Goal: Check status: Check status

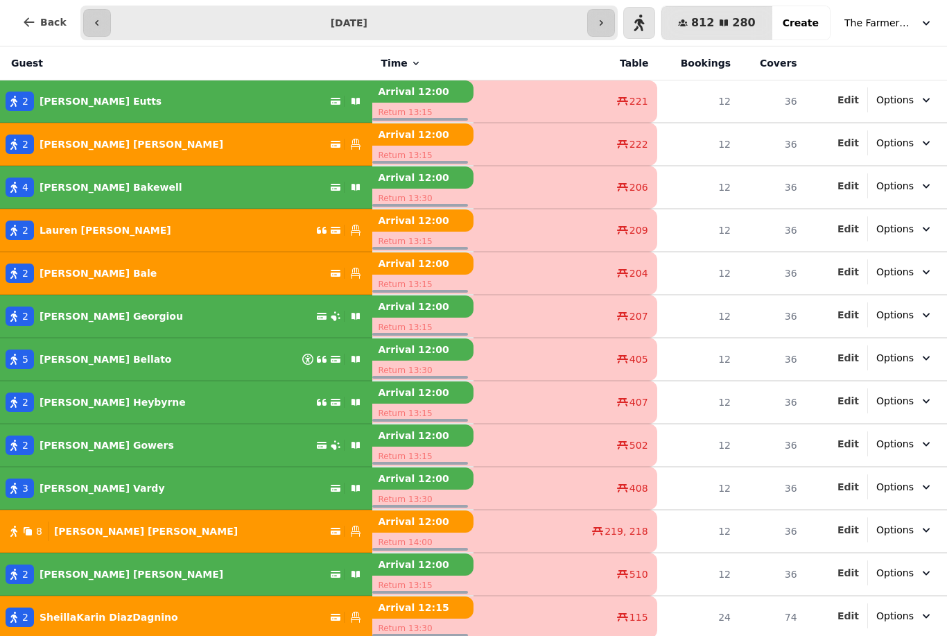
select select "**********"
select select "*"
select select "****"
click at [3, 535] on div "8 Molly Davies" at bounding box center [165, 530] width 330 height 19
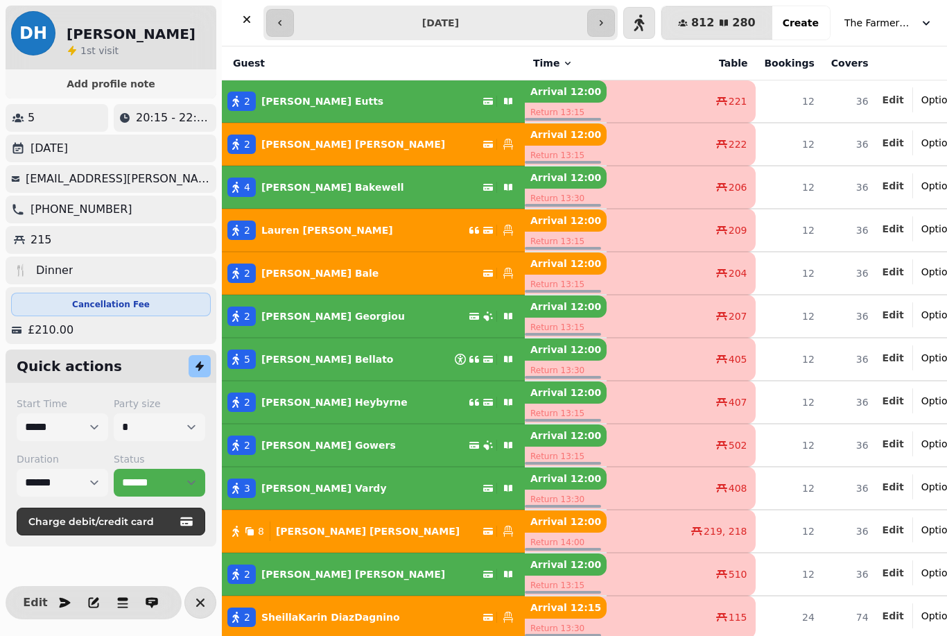
select select "******"
select select "**********"
select select "*"
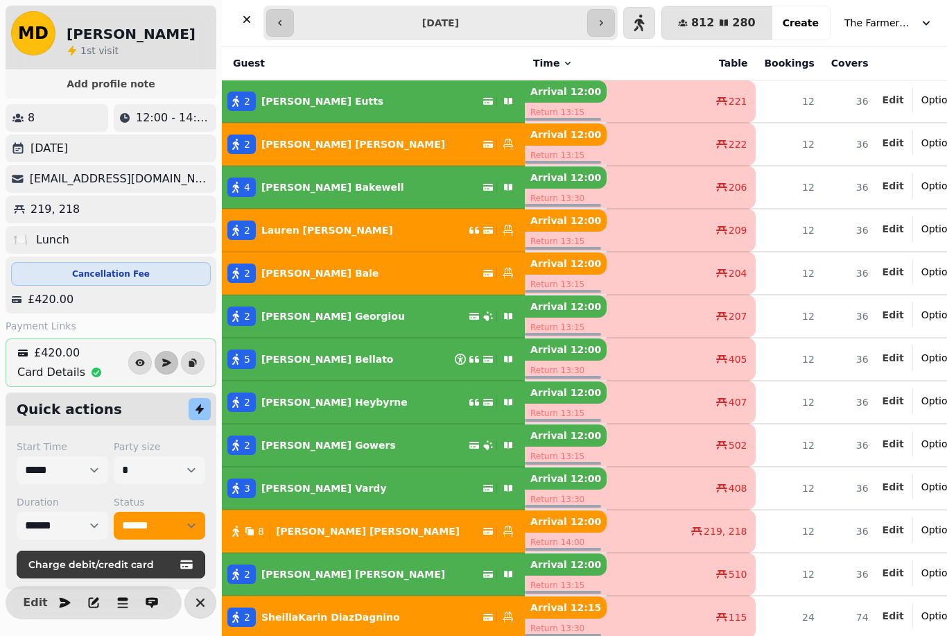
click at [294, 442] on p "Richard Gowers" at bounding box center [328, 445] width 135 height 14
select select "******"
select select "*"
select select "****"
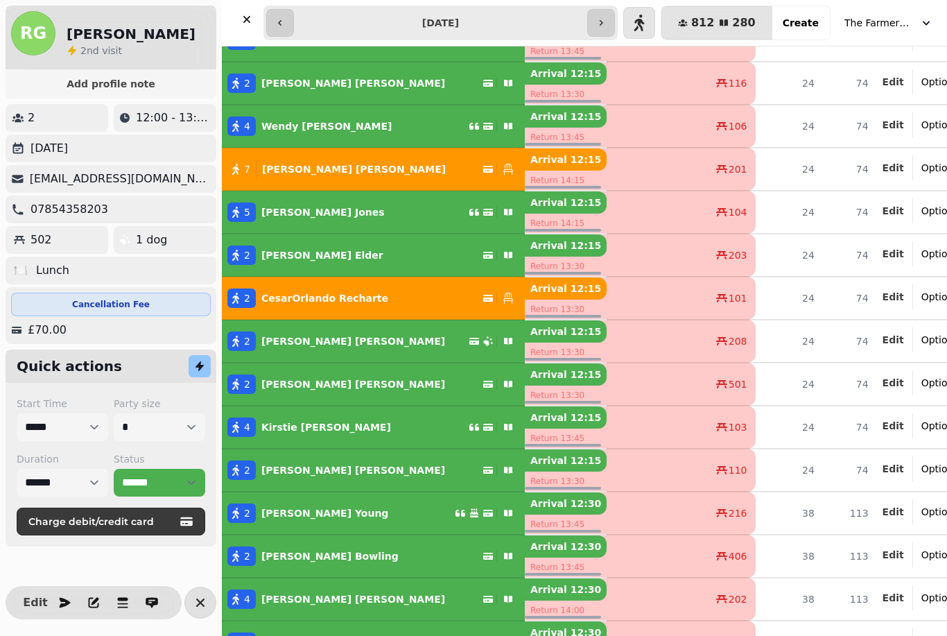
scroll to position [689, 0]
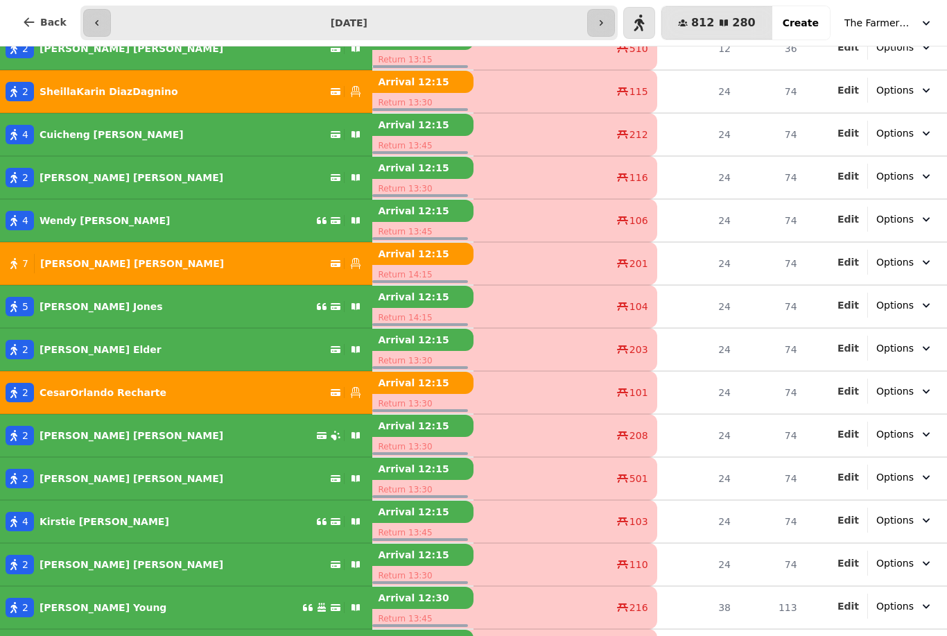
scroll to position [525, 0]
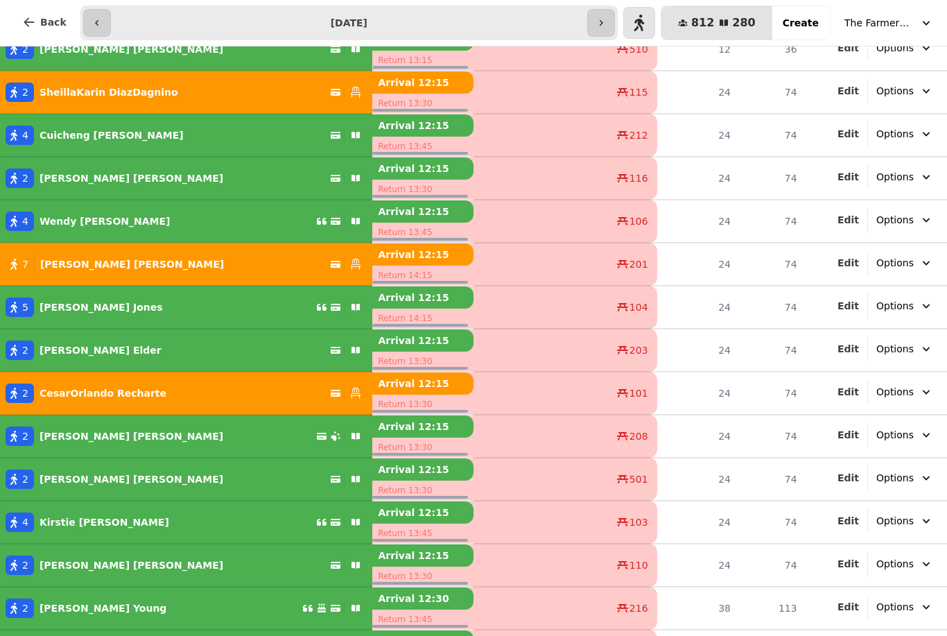
click at [54, 510] on button "4 [PERSON_NAME]" at bounding box center [186, 521] width 372 height 33
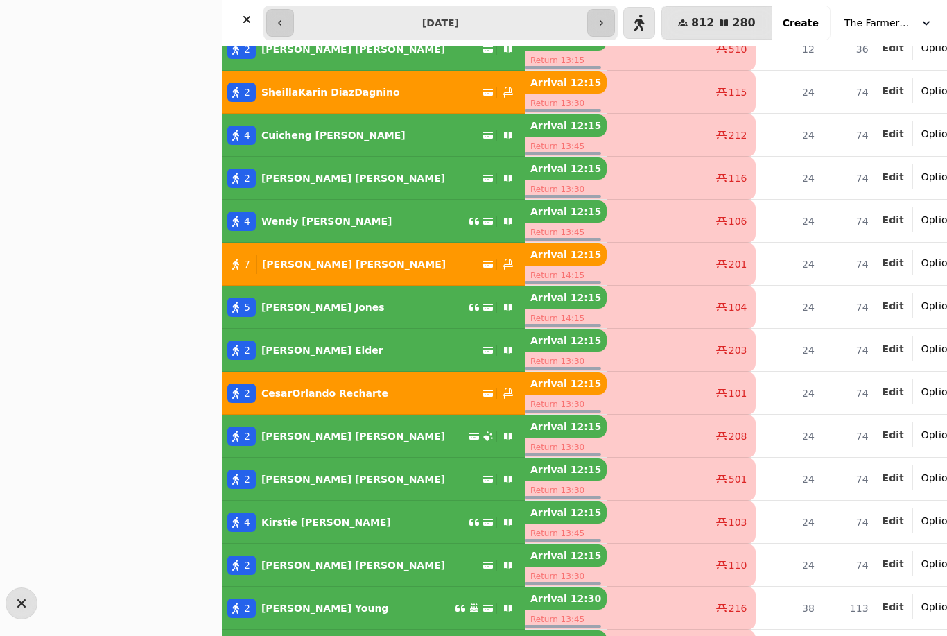
select select "**********"
select select "*"
select select "****"
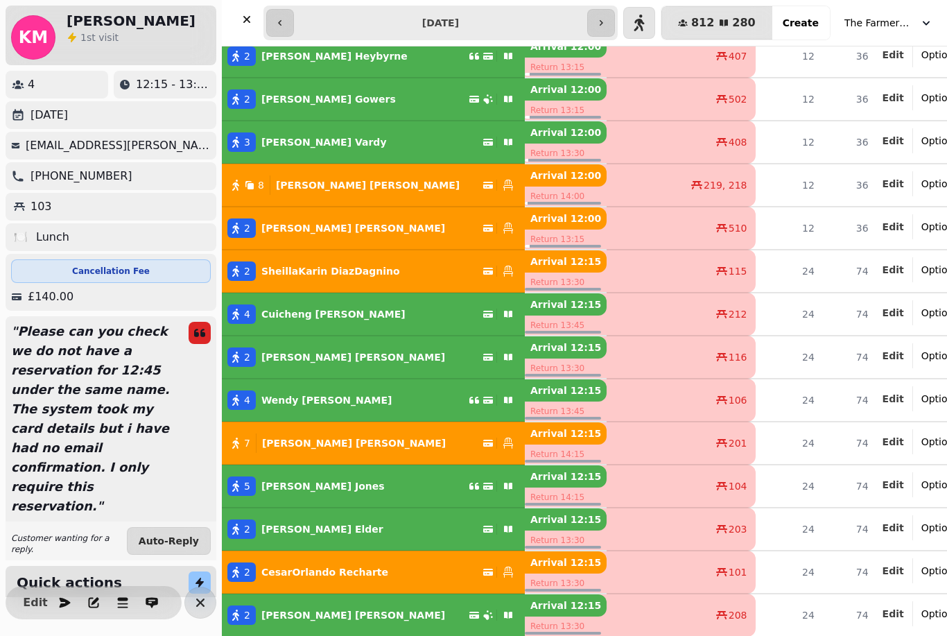
scroll to position [372, 0]
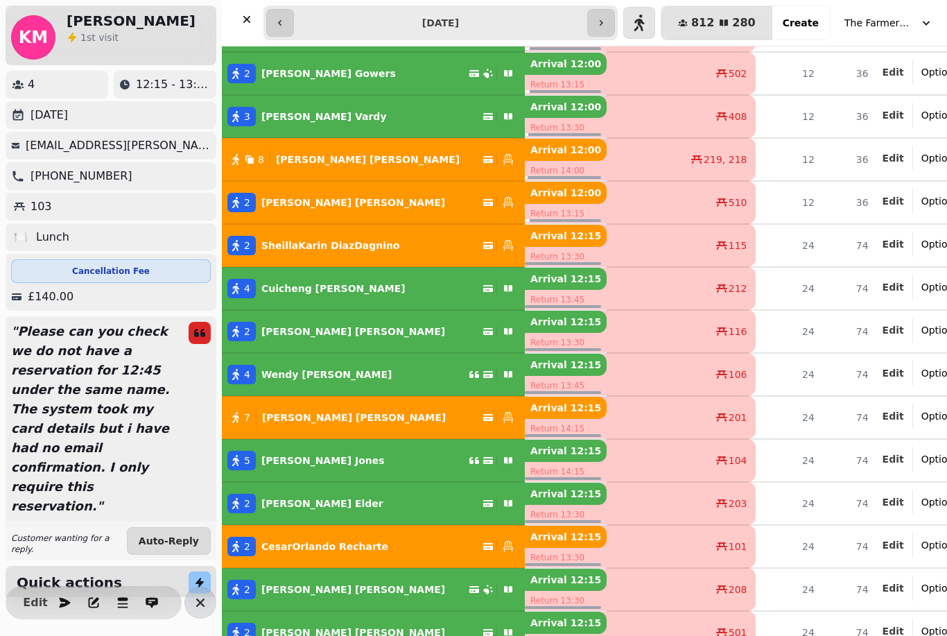
click at [399, 74] on div "2 [PERSON_NAME]" at bounding box center [345, 73] width 247 height 19
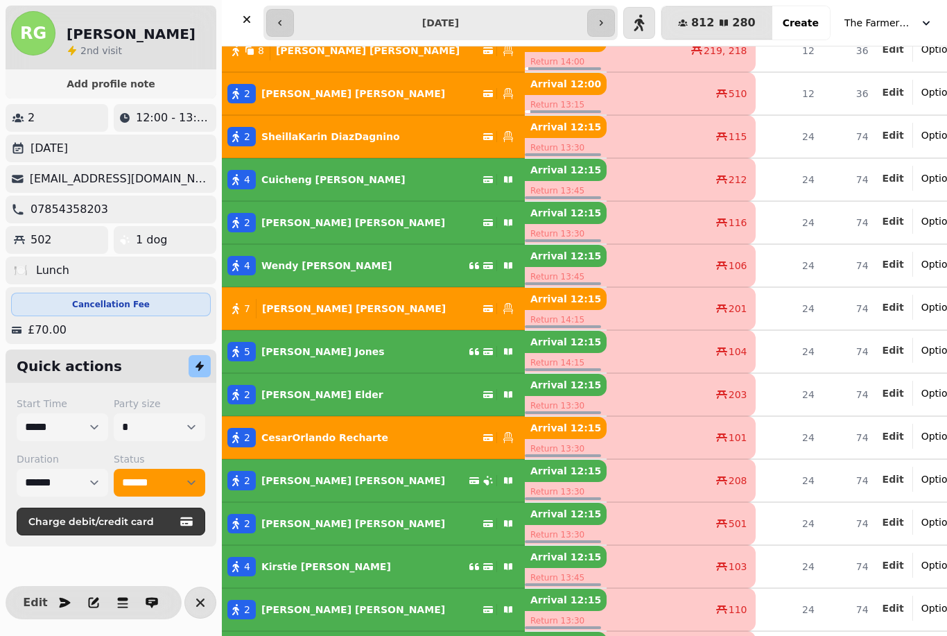
scroll to position [481, 0]
click at [275, 168] on button "4 Cuicheng [PERSON_NAME]" at bounding box center [373, 179] width 303 height 33
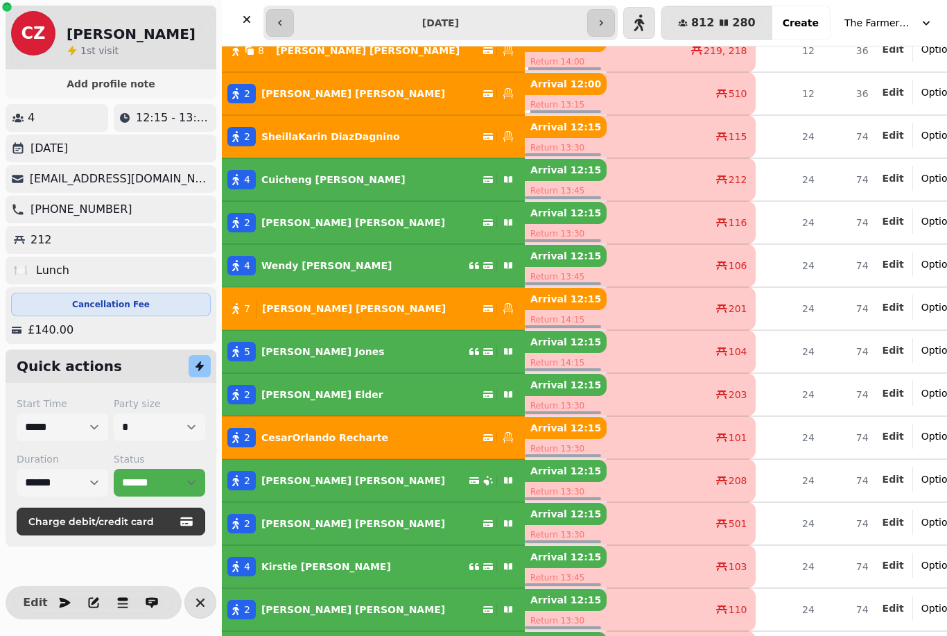
click at [271, 272] on p "[PERSON_NAME]" at bounding box center [326, 266] width 131 height 14
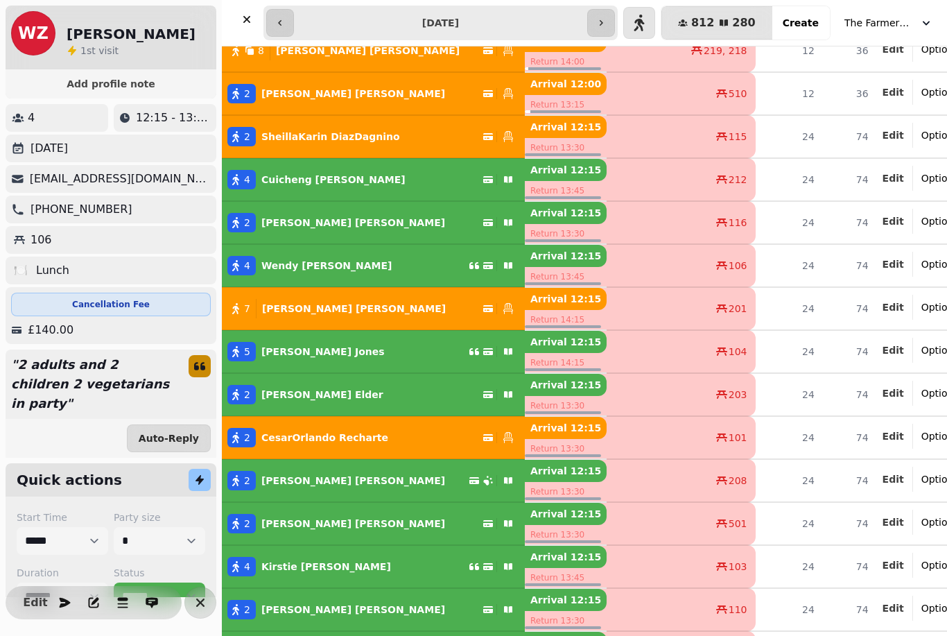
click at [266, 191] on button "4 Cuicheng [PERSON_NAME]" at bounding box center [373, 179] width 303 height 33
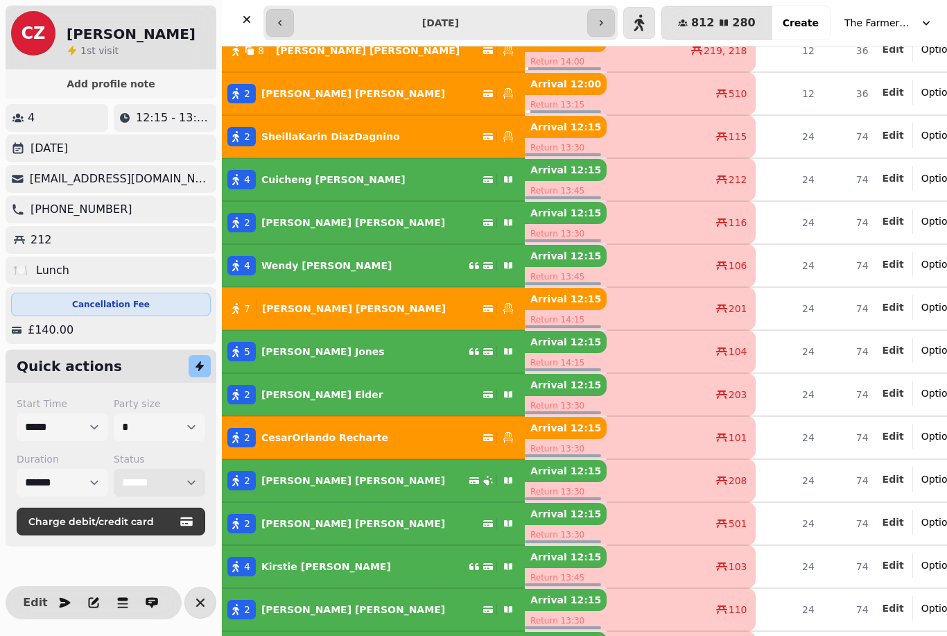
click at [155, 487] on select "**********" at bounding box center [160, 483] width 92 height 28
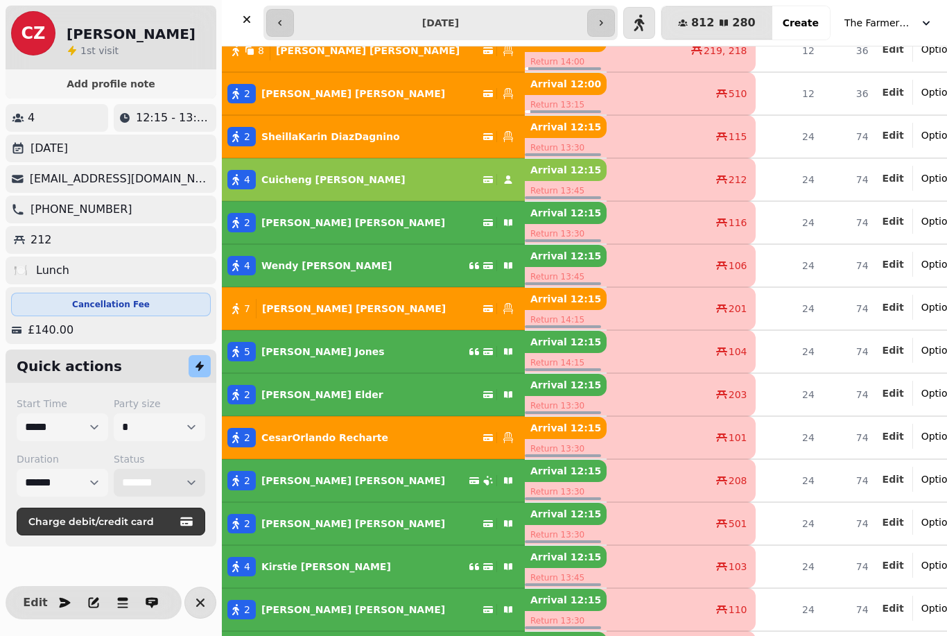
click at [159, 488] on select "**********" at bounding box center [160, 483] width 92 height 28
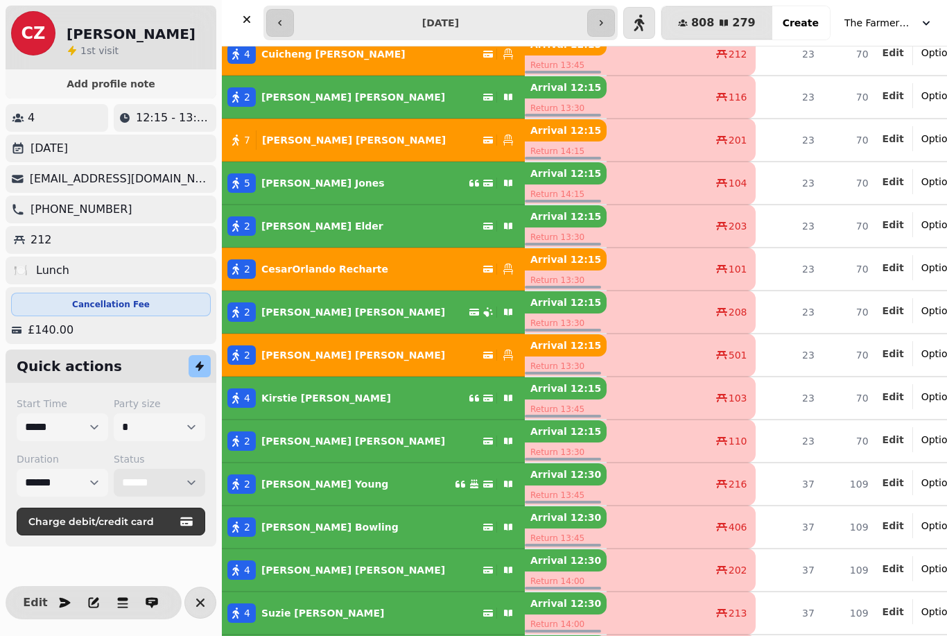
scroll to position [662, 0]
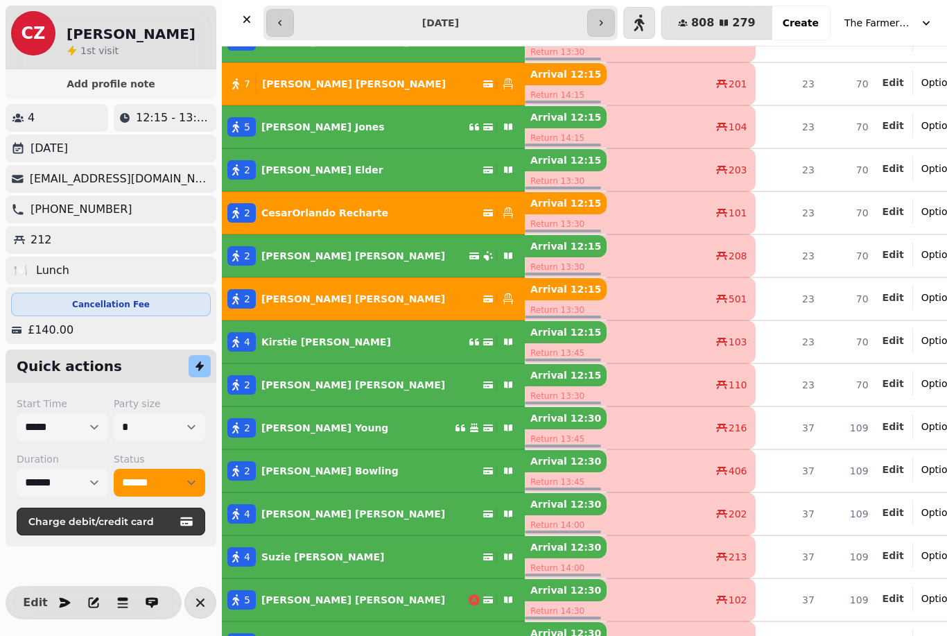
click at [300, 370] on button "2 [PERSON_NAME]" at bounding box center [373, 384] width 303 height 33
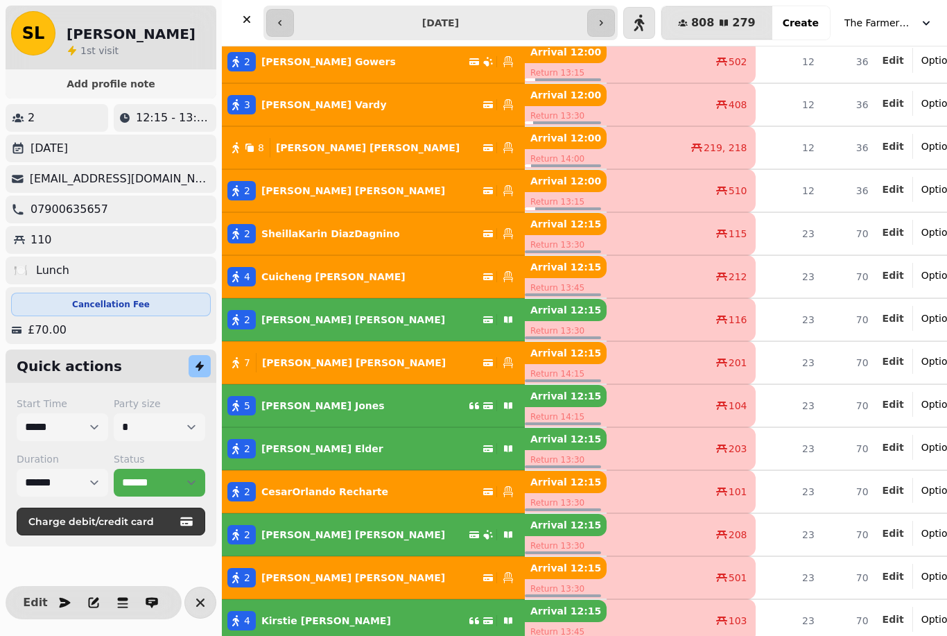
scroll to position [432, 0]
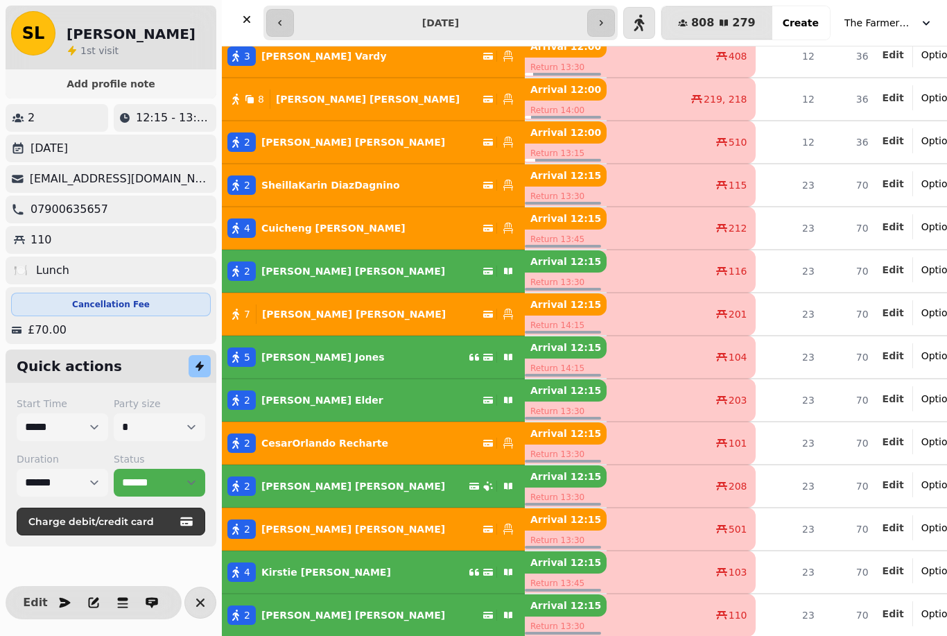
click at [256, 492] on div "[PERSON_NAME]" at bounding box center [350, 485] width 189 height 19
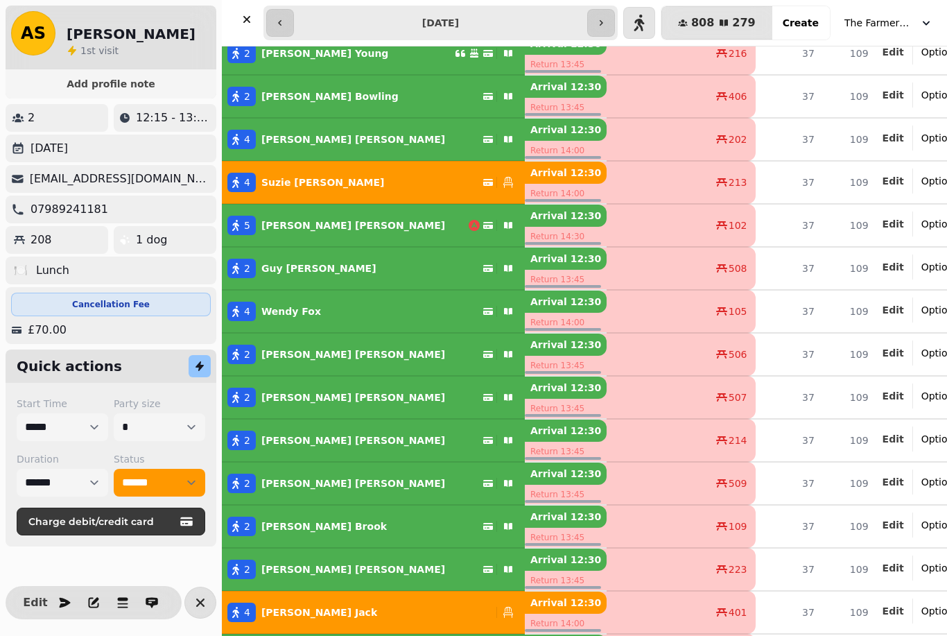
scroll to position [1037, 0]
click at [269, 582] on button "2 [PERSON_NAME]" at bounding box center [373, 569] width 303 height 33
click at [272, 439] on p "[PERSON_NAME]" at bounding box center [353, 440] width 184 height 14
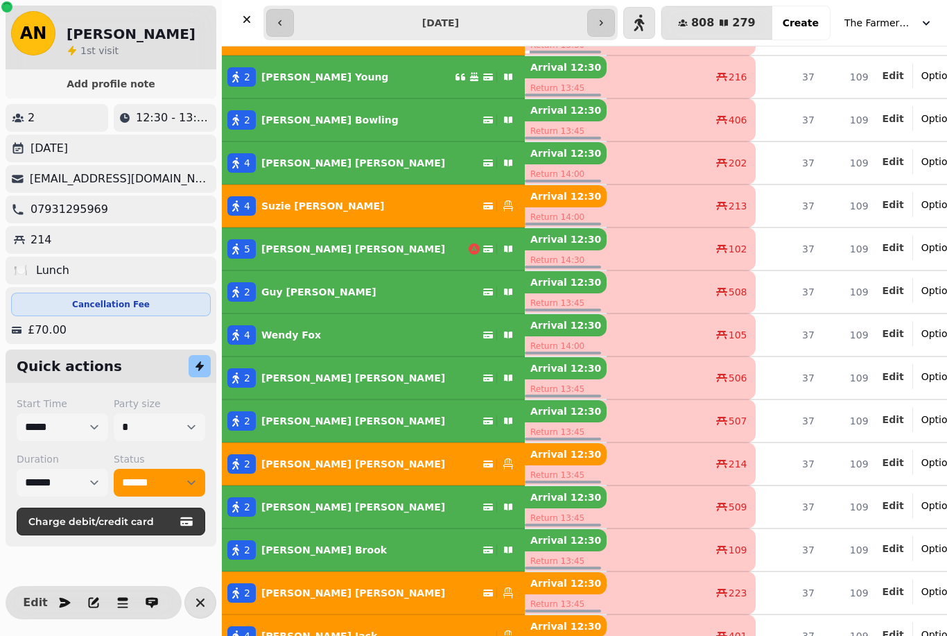
scroll to position [1013, 0]
click at [259, 378] on div "[DATE][PERSON_NAME]" at bounding box center [350, 377] width 189 height 19
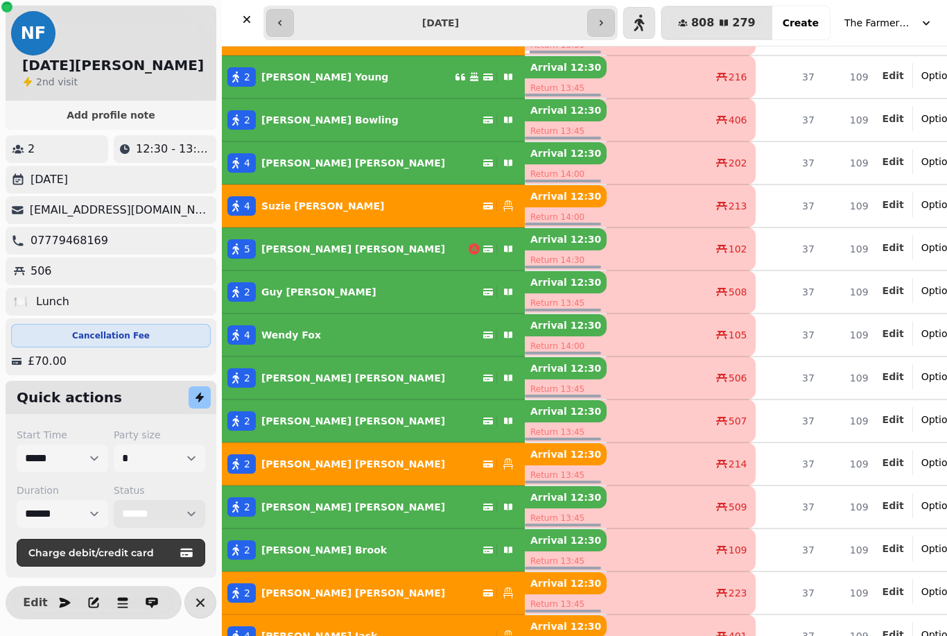
click at [153, 500] on select "**********" at bounding box center [160, 514] width 92 height 28
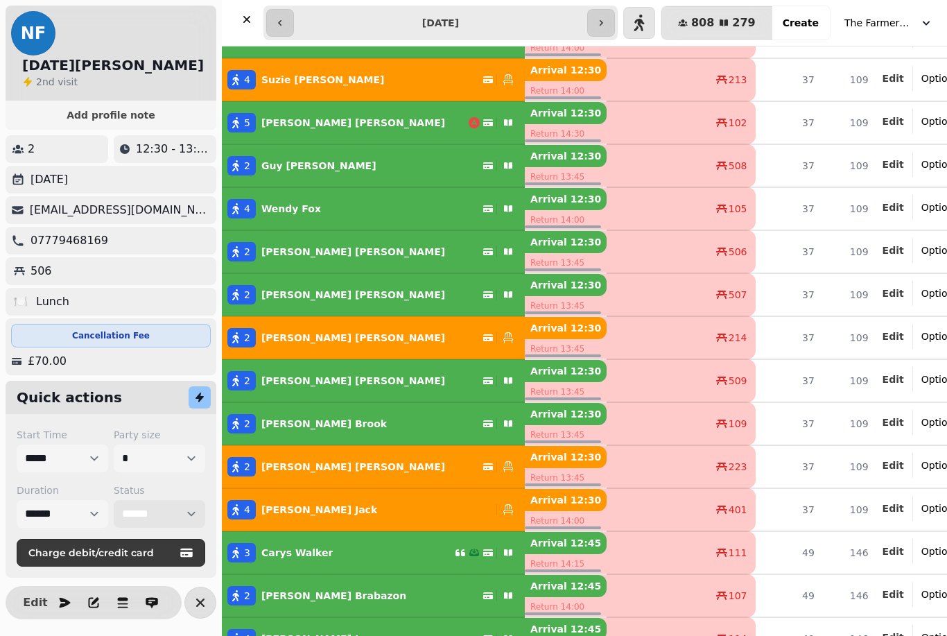
scroll to position [1140, 0]
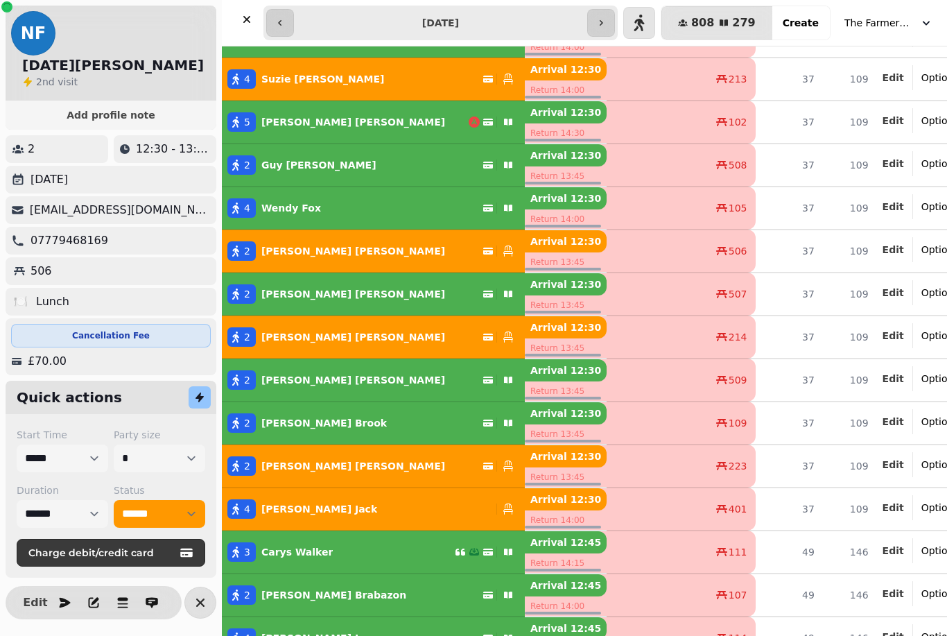
click at [264, 181] on button "2 [PERSON_NAME]" at bounding box center [373, 164] width 303 height 33
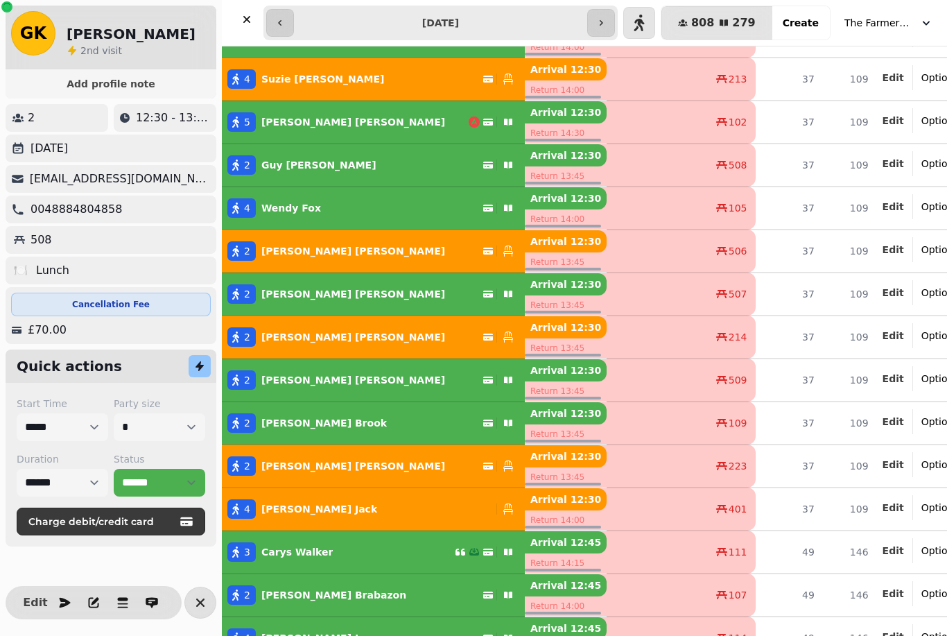
click at [277, 157] on div "[PERSON_NAME]" at bounding box center [316, 164] width 121 height 19
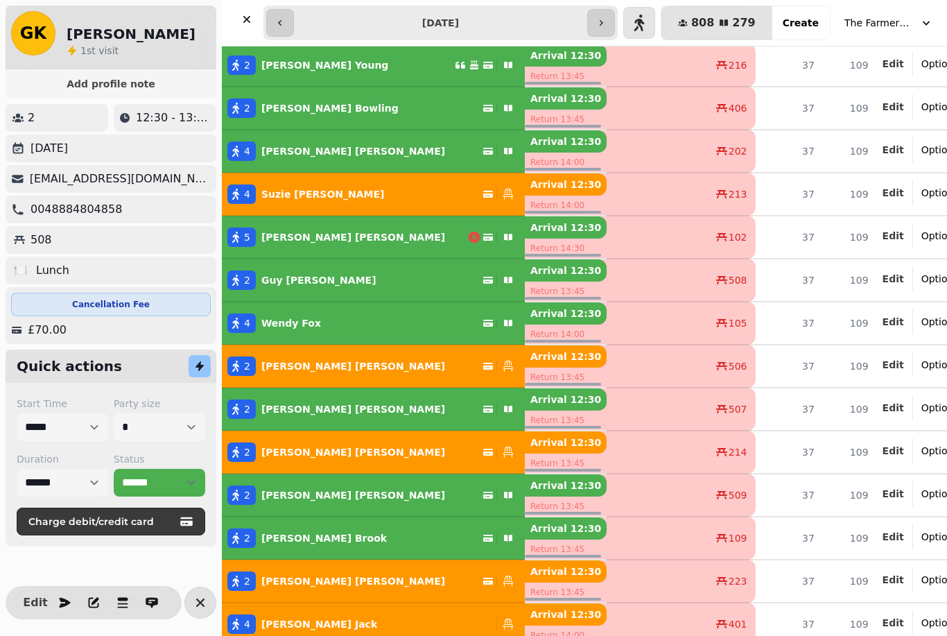
scroll to position [989, 0]
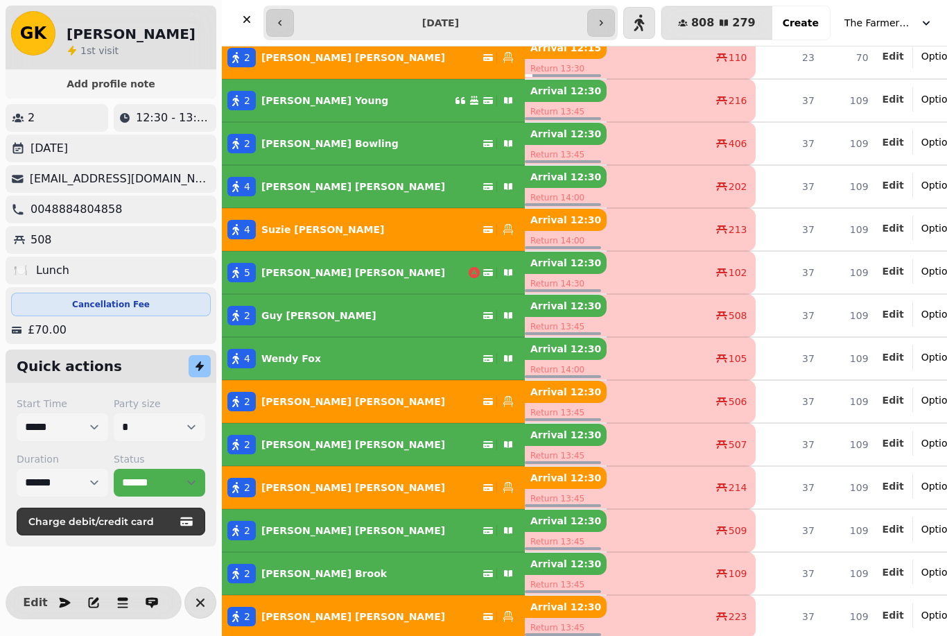
click at [336, 108] on div "2 [PERSON_NAME]" at bounding box center [338, 100] width 233 height 19
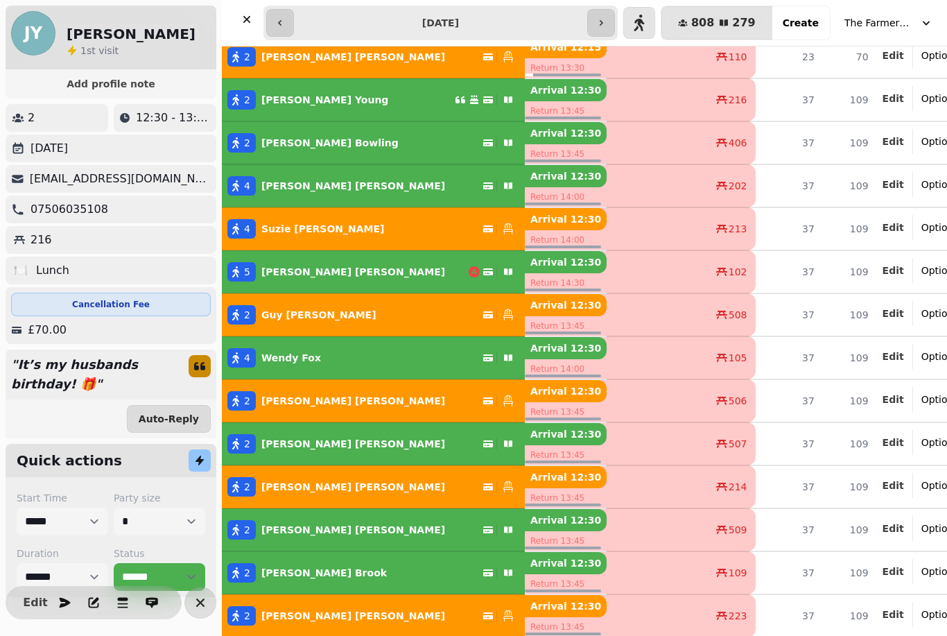
scroll to position [990, 0]
click at [251, 442] on div "2" at bounding box center [241, 443] width 28 height 19
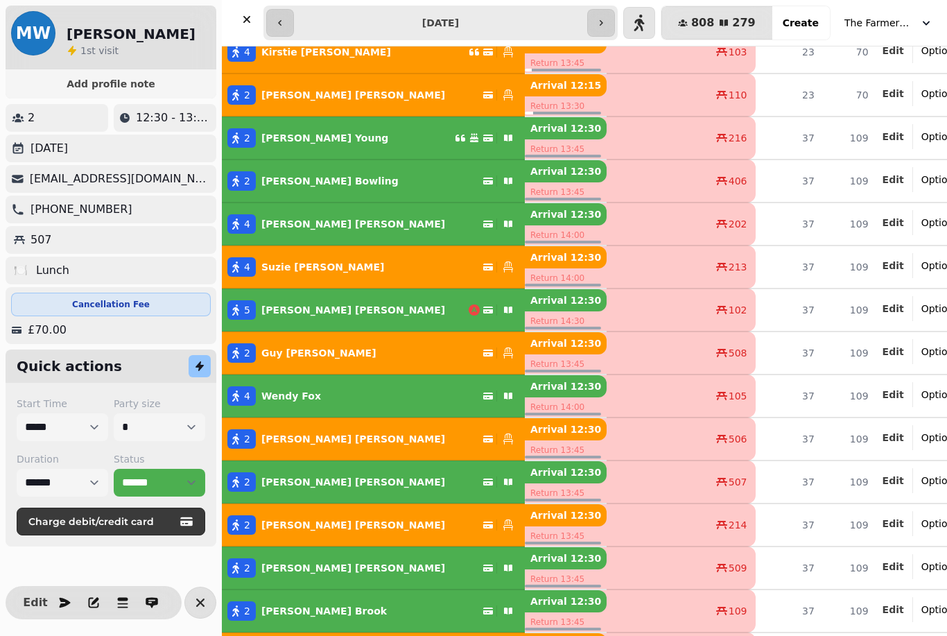
scroll to position [952, 0]
click at [261, 218] on p "[PERSON_NAME]" at bounding box center [353, 224] width 184 height 14
click at [142, 458] on label "Status" at bounding box center [160, 459] width 92 height 14
click at [147, 489] on select "**********" at bounding box center [160, 483] width 92 height 28
select select "*******"
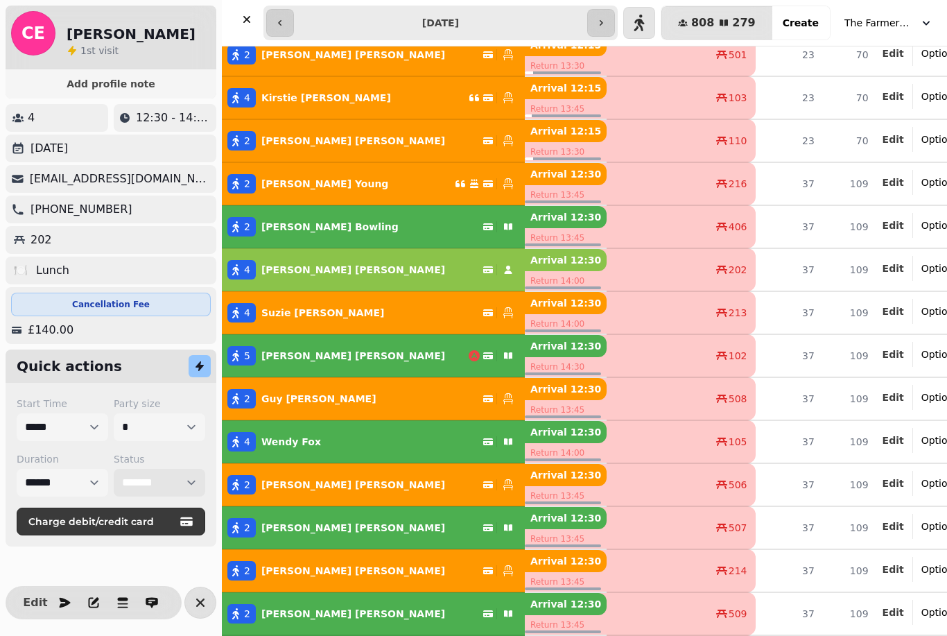
scroll to position [1001, 0]
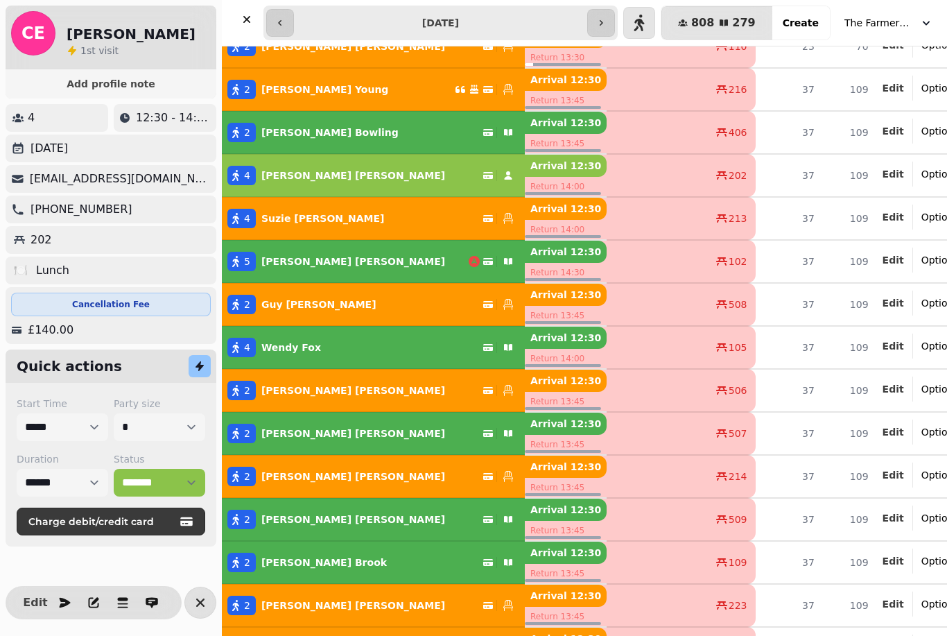
click at [291, 85] on p "[PERSON_NAME]" at bounding box center [324, 90] width 127 height 14
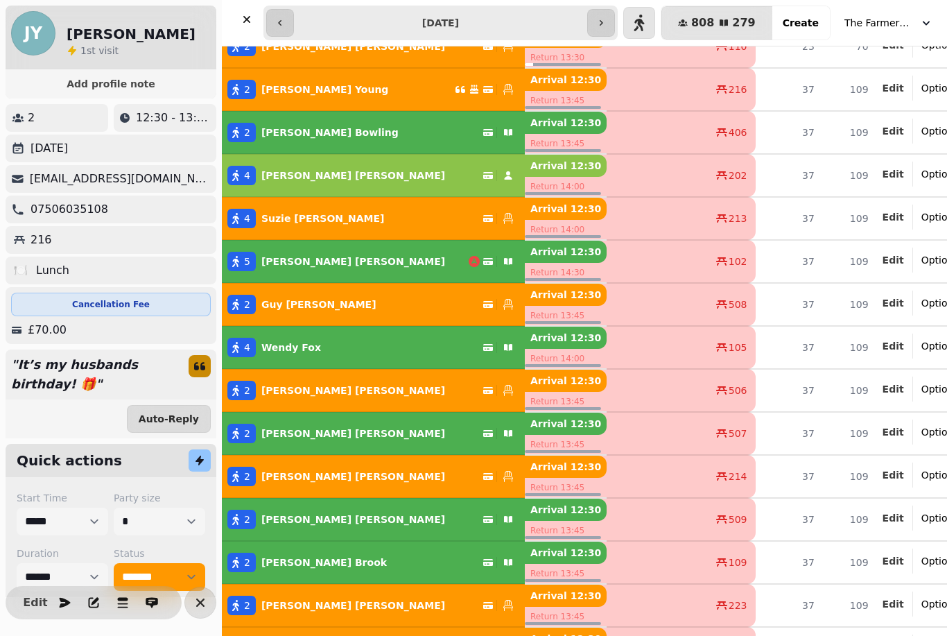
click at [297, 123] on div "[PERSON_NAME]" at bounding box center [327, 132] width 143 height 19
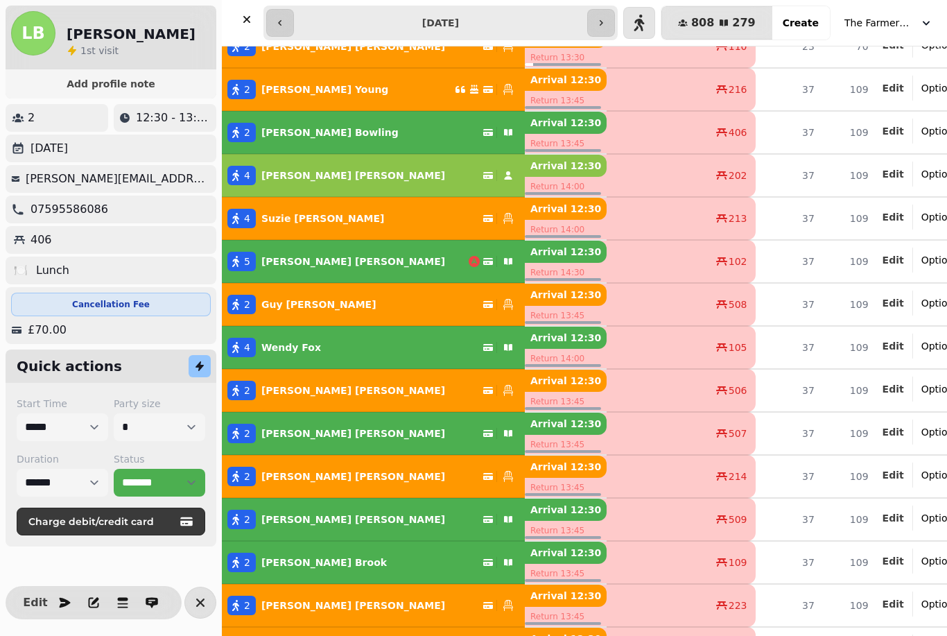
click at [271, 141] on div "[PERSON_NAME]" at bounding box center [327, 132] width 143 height 19
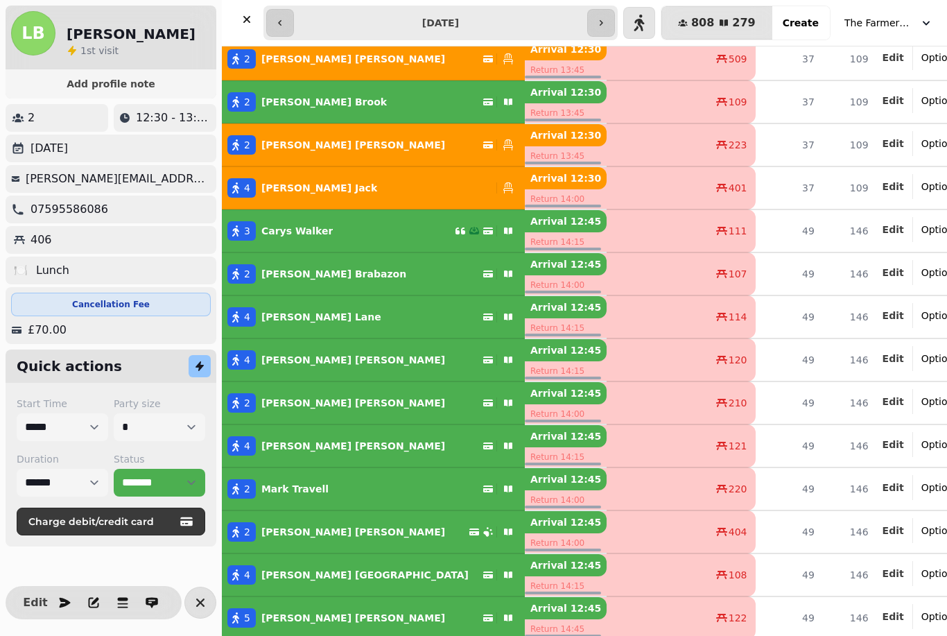
scroll to position [1469, 0]
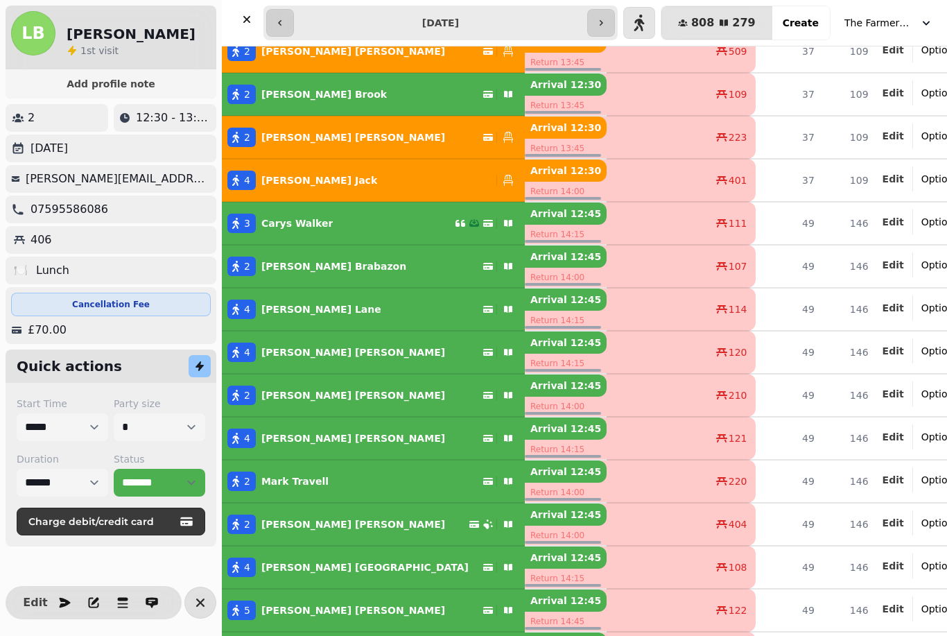
click at [263, 404] on div "[PERSON_NAME]" at bounding box center [350, 395] width 189 height 19
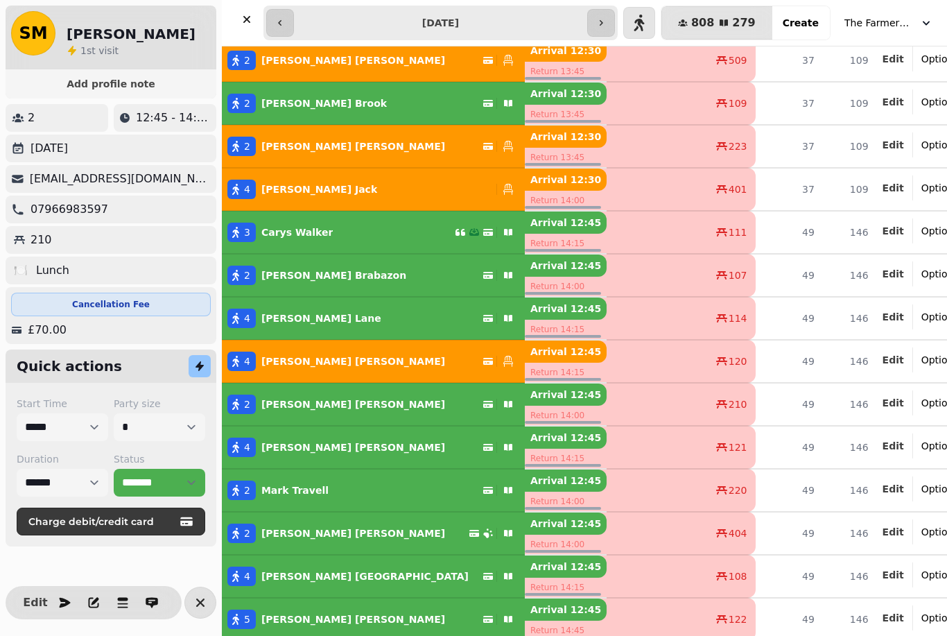
scroll to position [1458, 0]
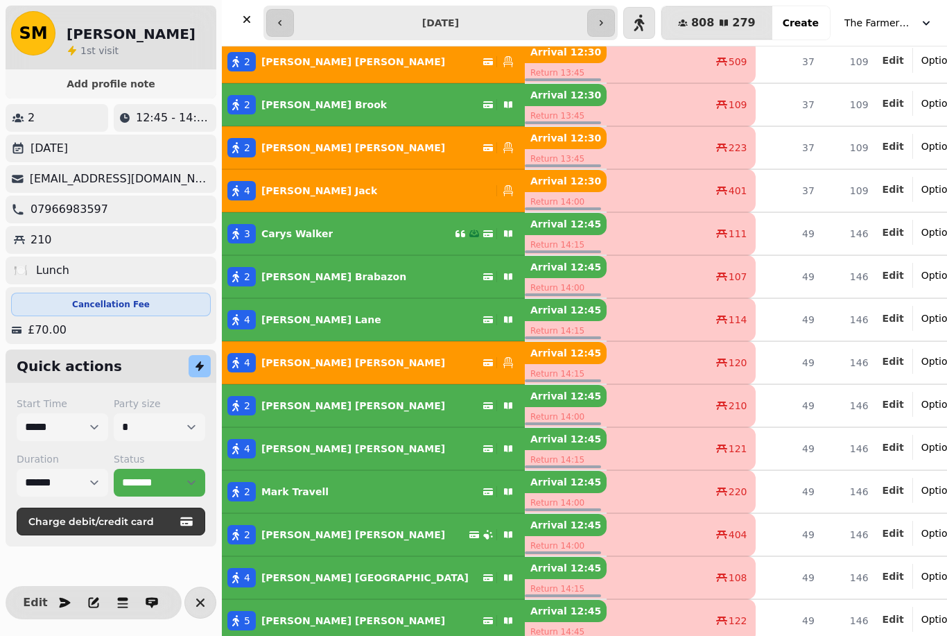
click at [390, 21] on input "**********" at bounding box center [441, 23] width 288 height 22
type input "**********"
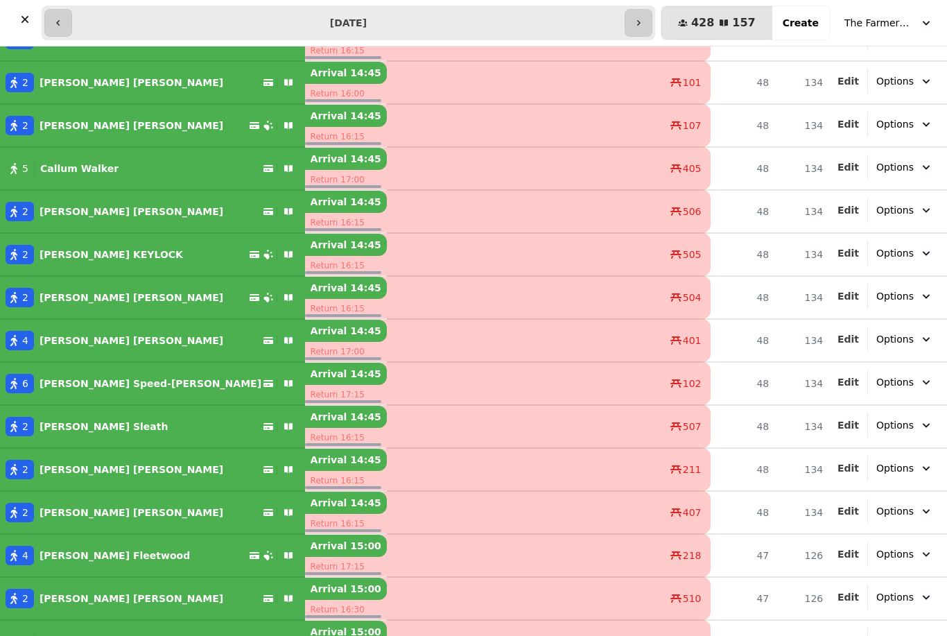
scroll to position [3226, 0]
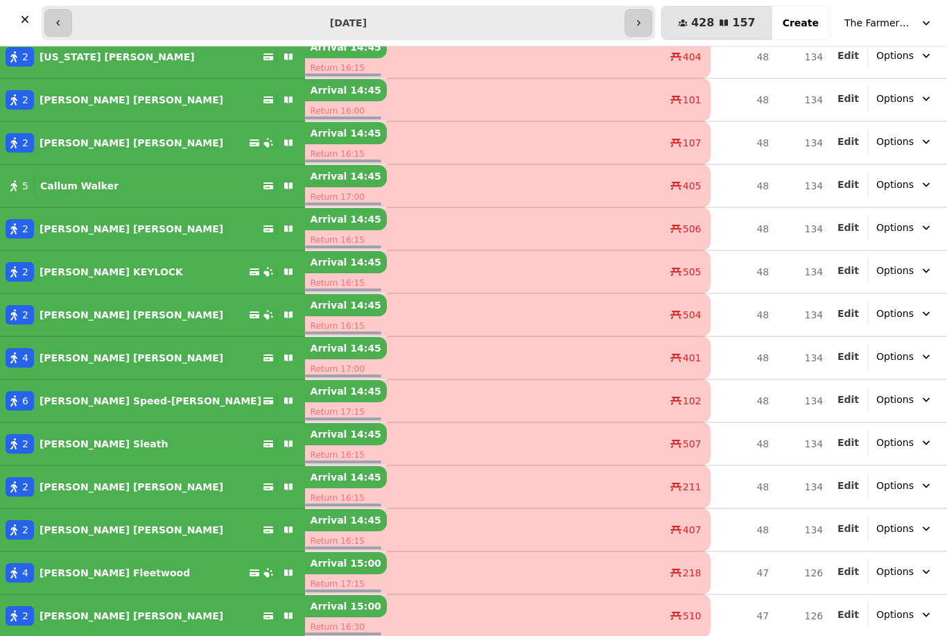
click at [11, 23] on button "button" at bounding box center [25, 20] width 28 height 28
click at [41, 18] on span "Back" at bounding box center [53, 22] width 26 height 10
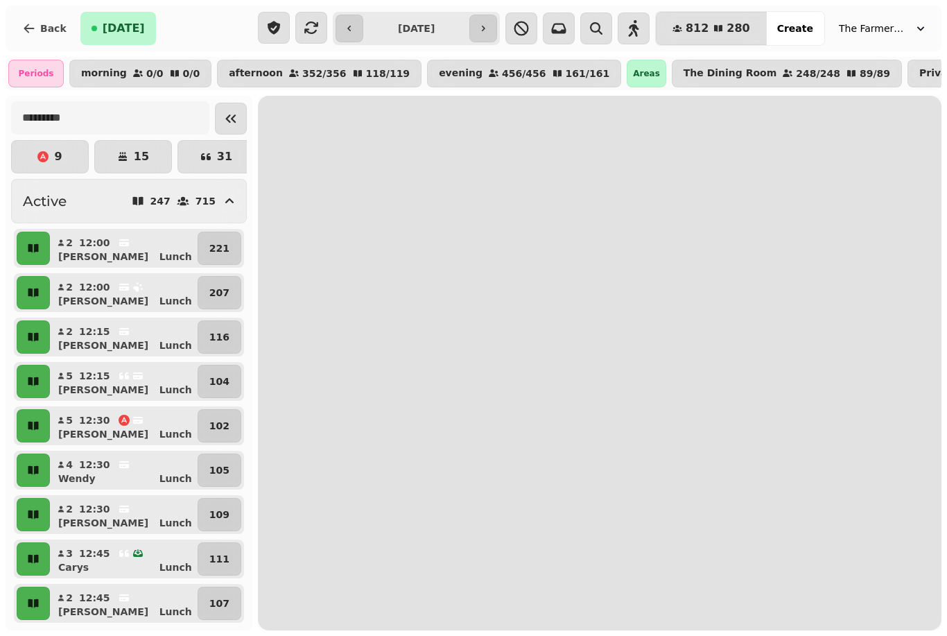
click at [605, 34] on icon "button" at bounding box center [596, 28] width 17 height 17
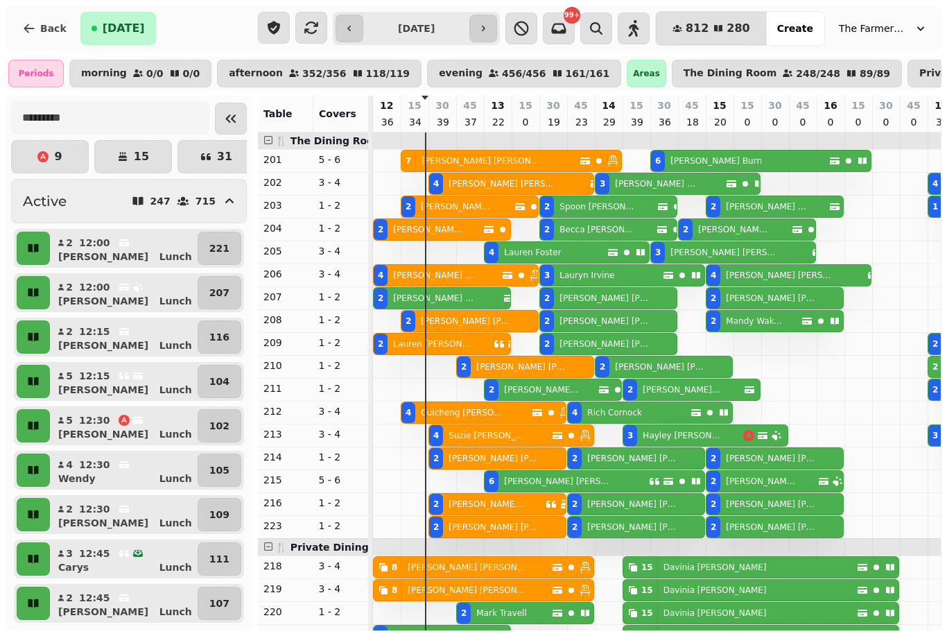
scroll to position [0, 55]
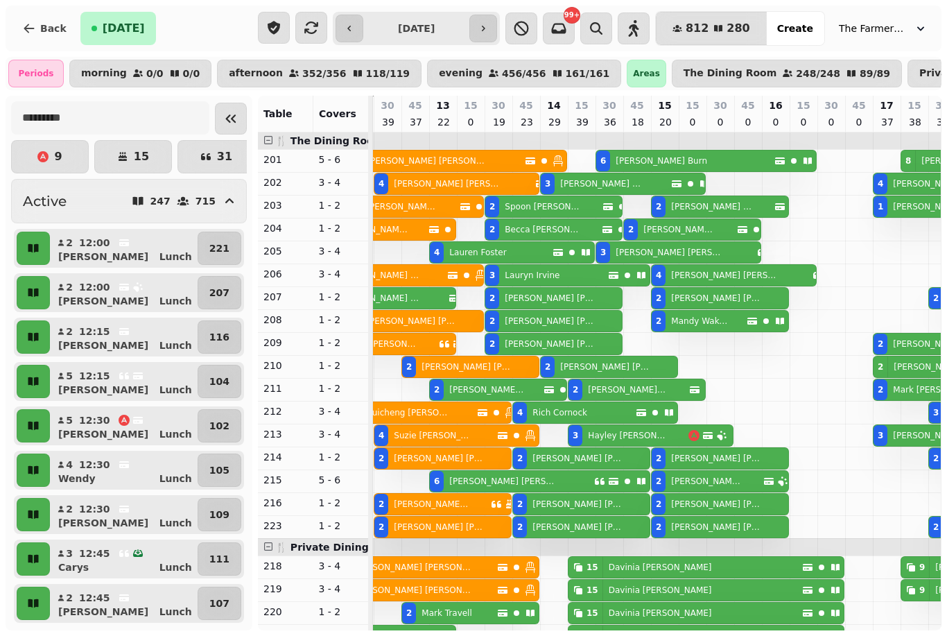
click at [603, 33] on icon "button" at bounding box center [596, 28] width 12 height 12
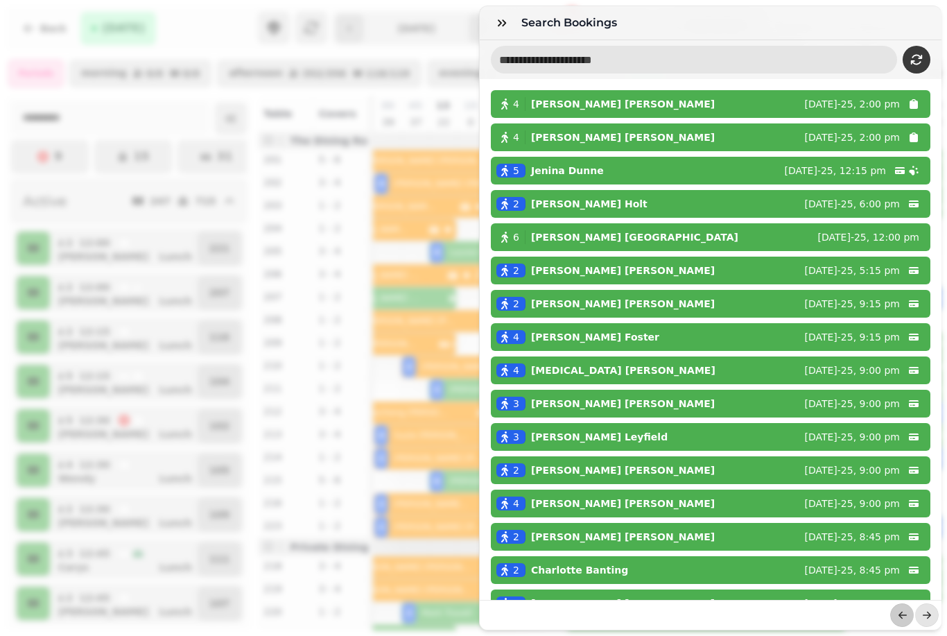
click at [532, 64] on input "text" at bounding box center [694, 60] width 406 height 28
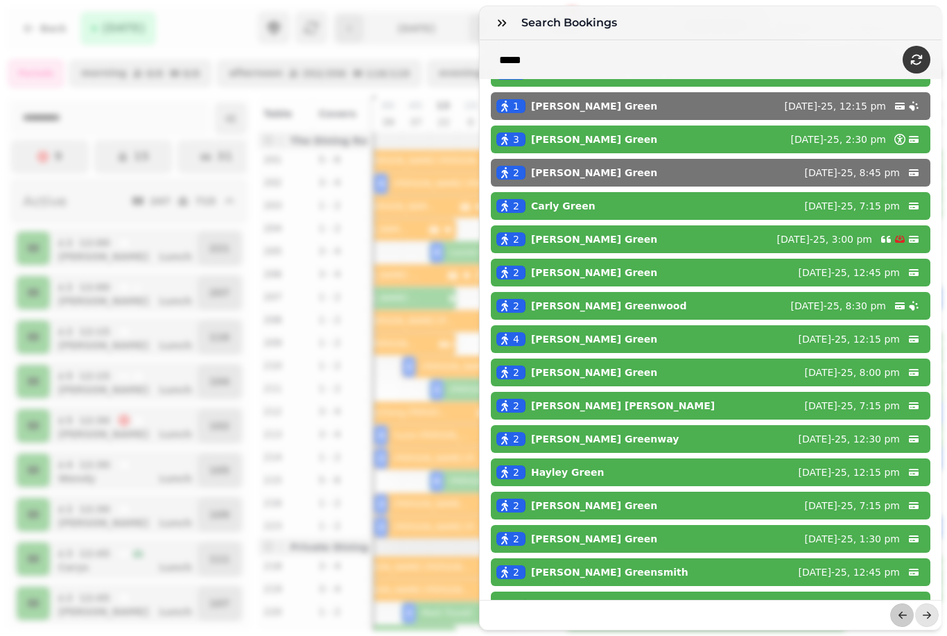
scroll to position [209, 0]
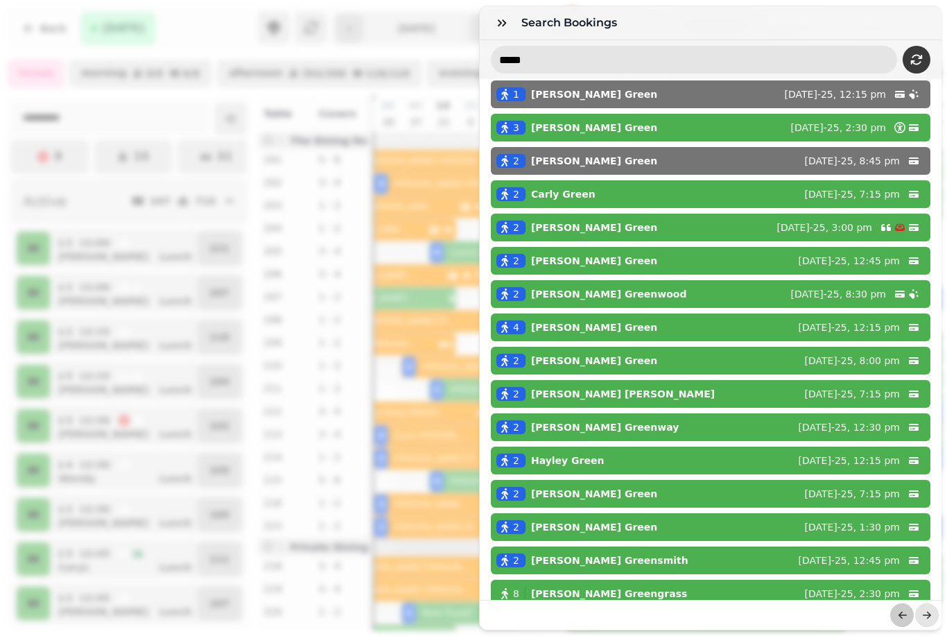
type input "*****"
click at [509, 19] on button "button" at bounding box center [502, 23] width 28 height 28
click at [499, 32] on button "button" at bounding box center [502, 23] width 28 height 28
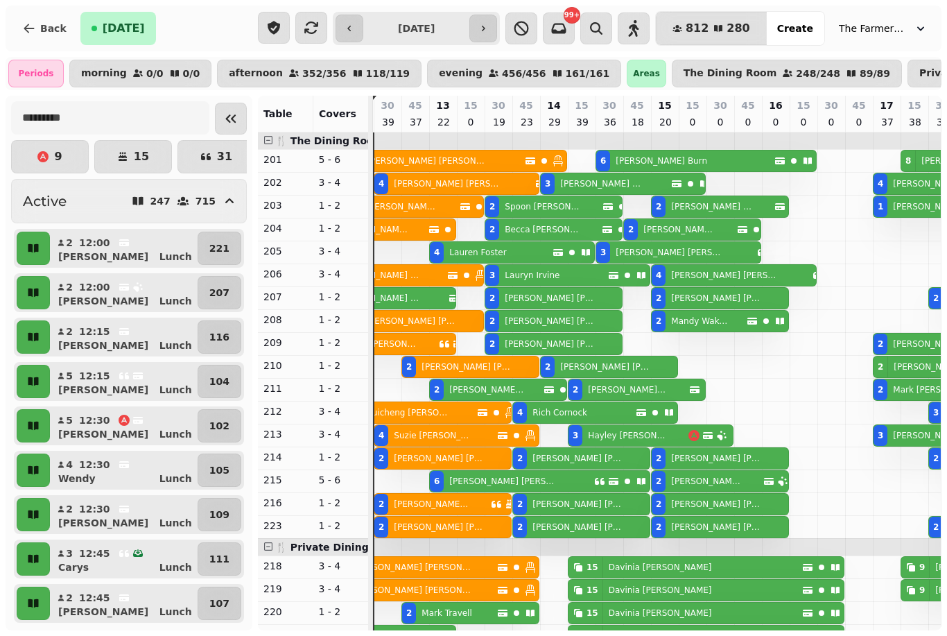
click at [907, 20] on button "The Farmers Dog" at bounding box center [883, 28] width 105 height 25
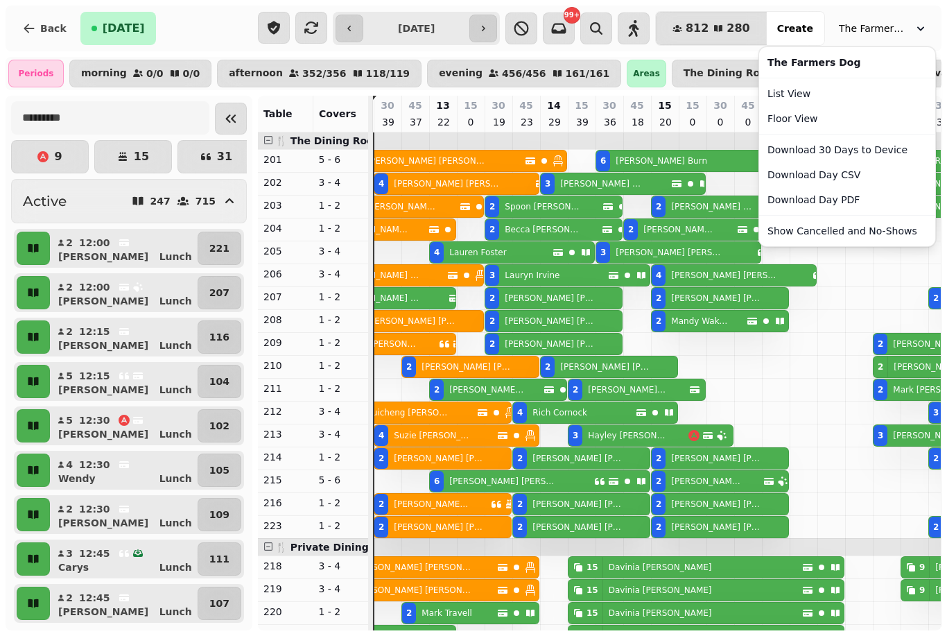
click at [820, 107] on link "Floor View" at bounding box center [847, 118] width 171 height 25
click at [812, 85] on button "The Dining Room 248 / 248 89 / 89" at bounding box center [787, 74] width 230 height 28
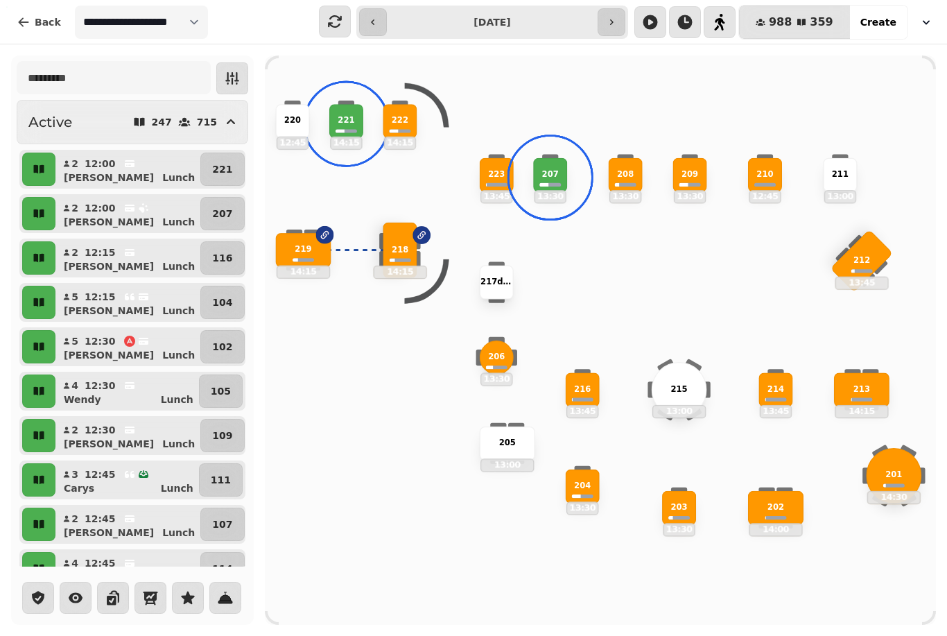
click at [924, 30] on button "button" at bounding box center [926, 22] width 31 height 25
click at [830, 53] on link "Day Planner" at bounding box center [858, 56] width 171 height 25
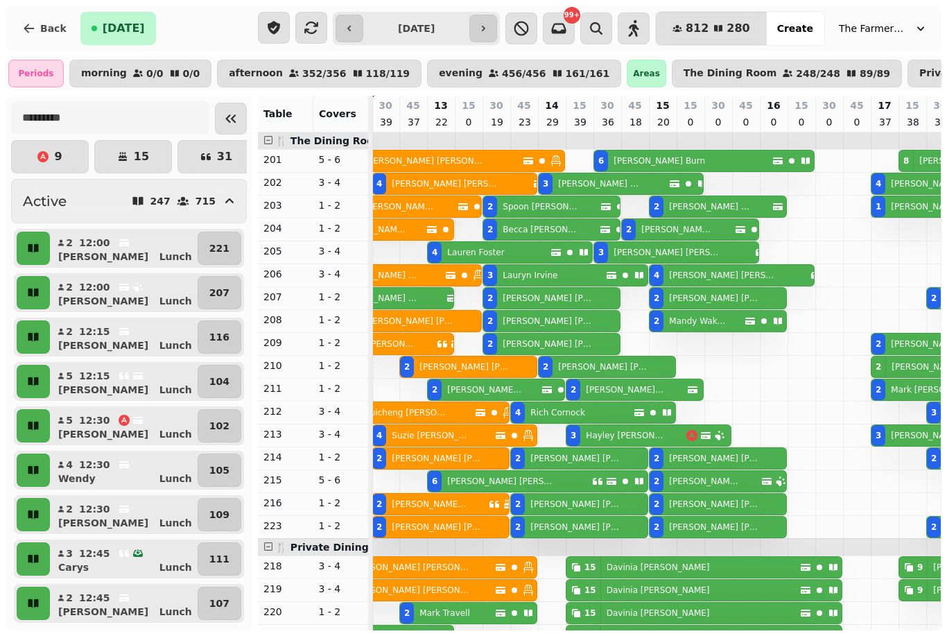
scroll to position [0, 57]
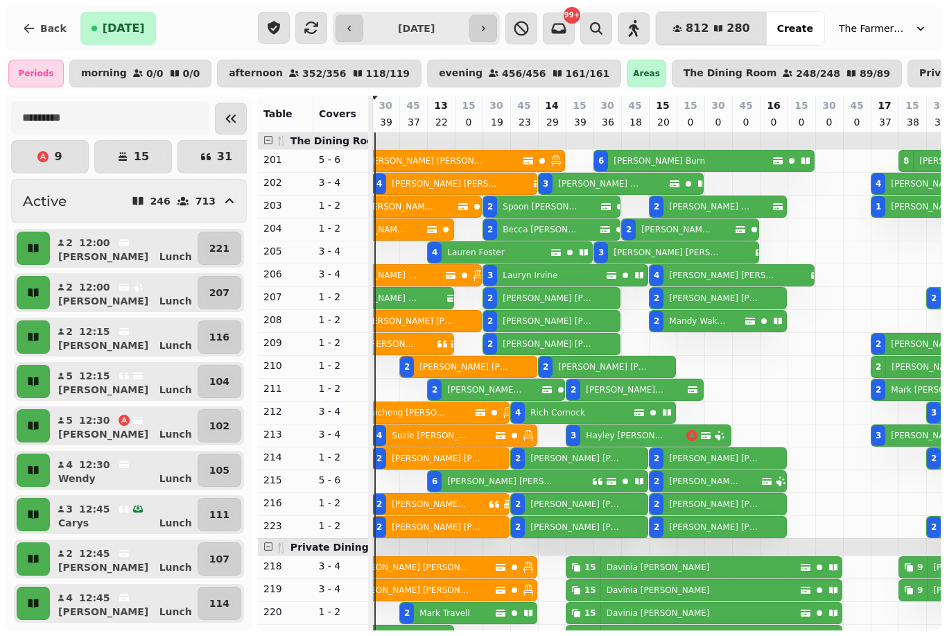
click at [910, 37] on button "The Farmers Dog" at bounding box center [883, 28] width 105 height 25
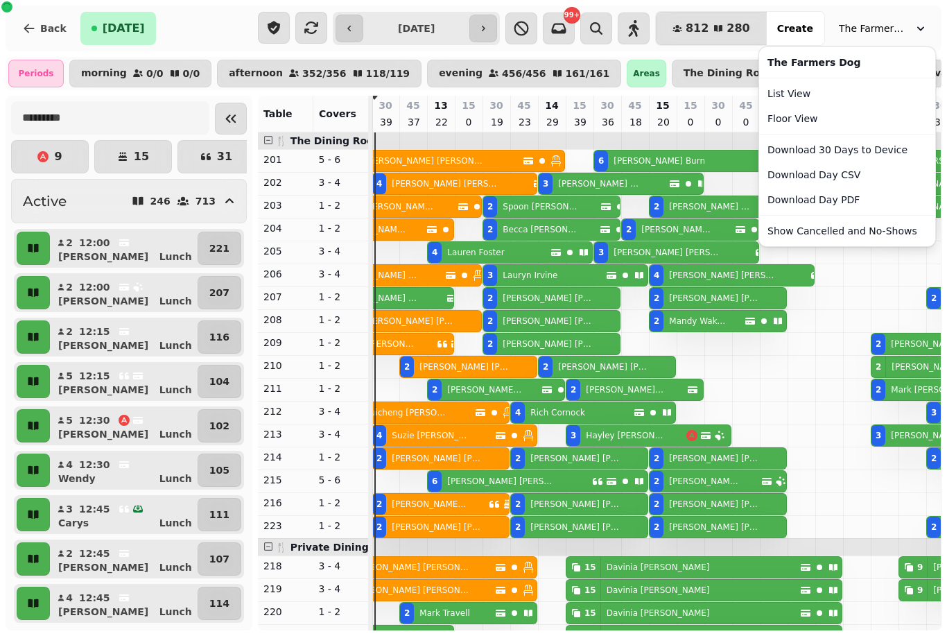
click at [843, 85] on link "List View" at bounding box center [847, 93] width 171 height 25
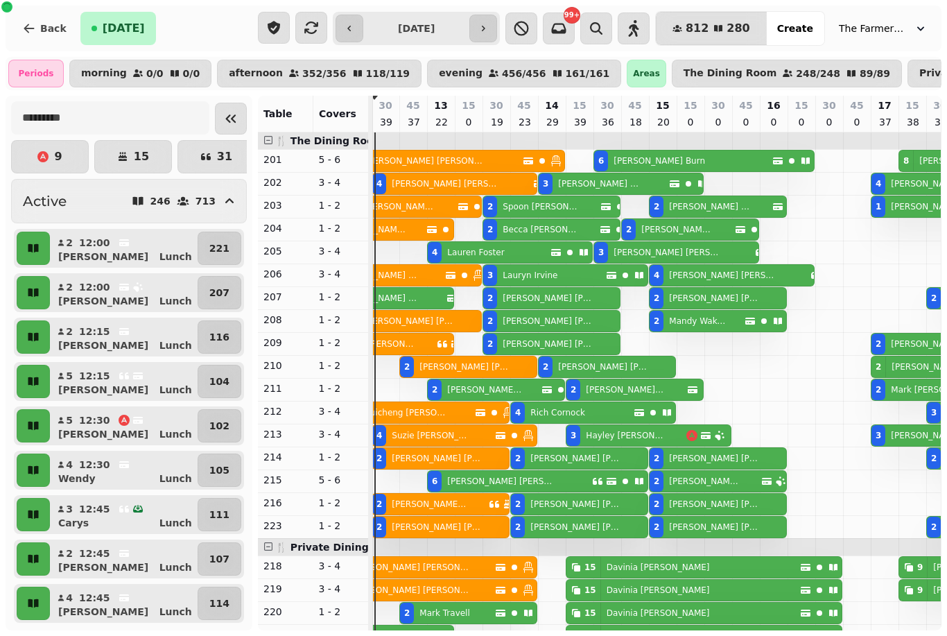
click at [795, 93] on link "List View" at bounding box center [849, 91] width 162 height 24
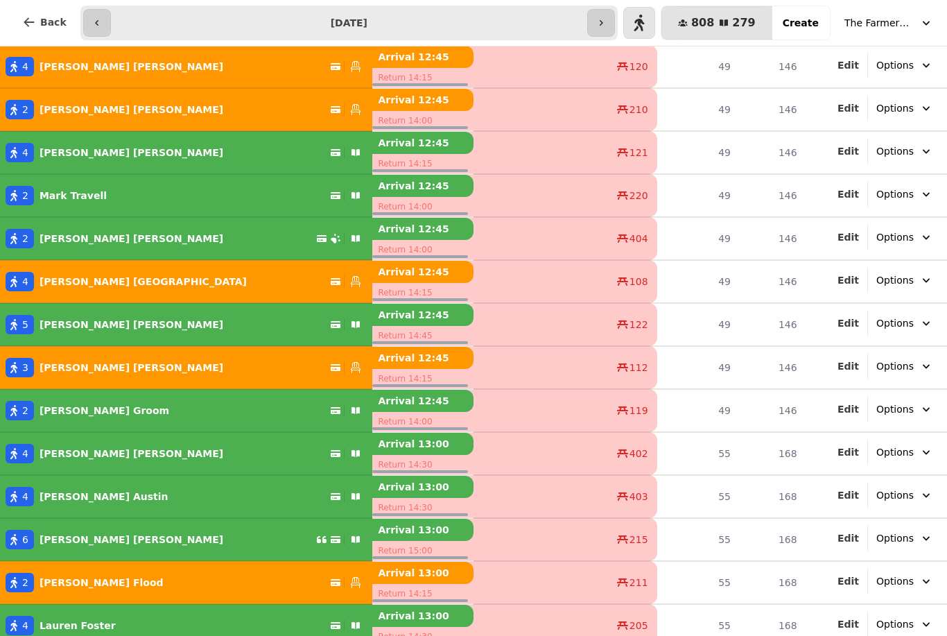
scroll to position [1754, 0]
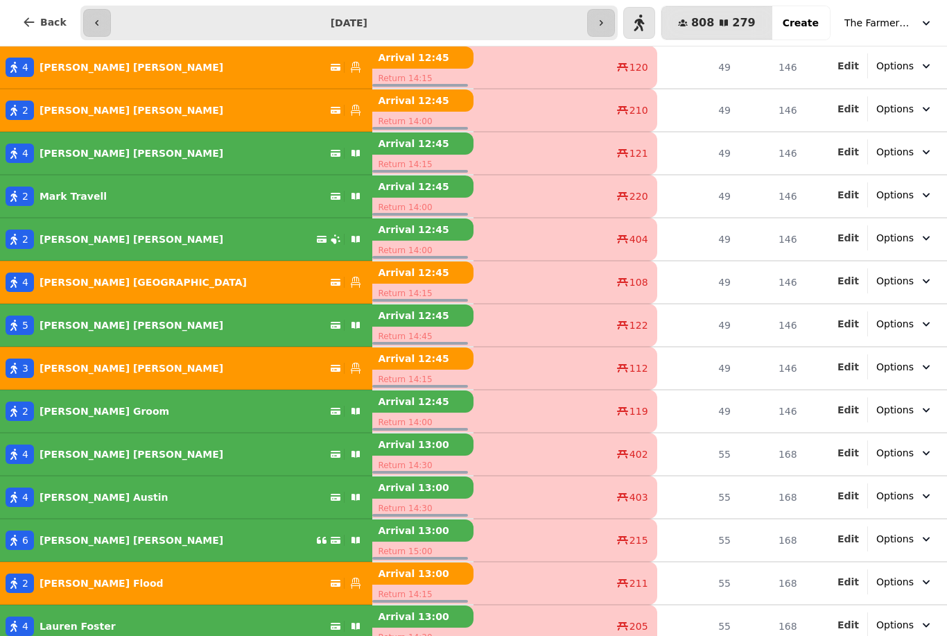
click at [44, 141] on button "4 [PERSON_NAME]" at bounding box center [186, 153] width 372 height 33
select select "**********"
select select "*"
select select "****"
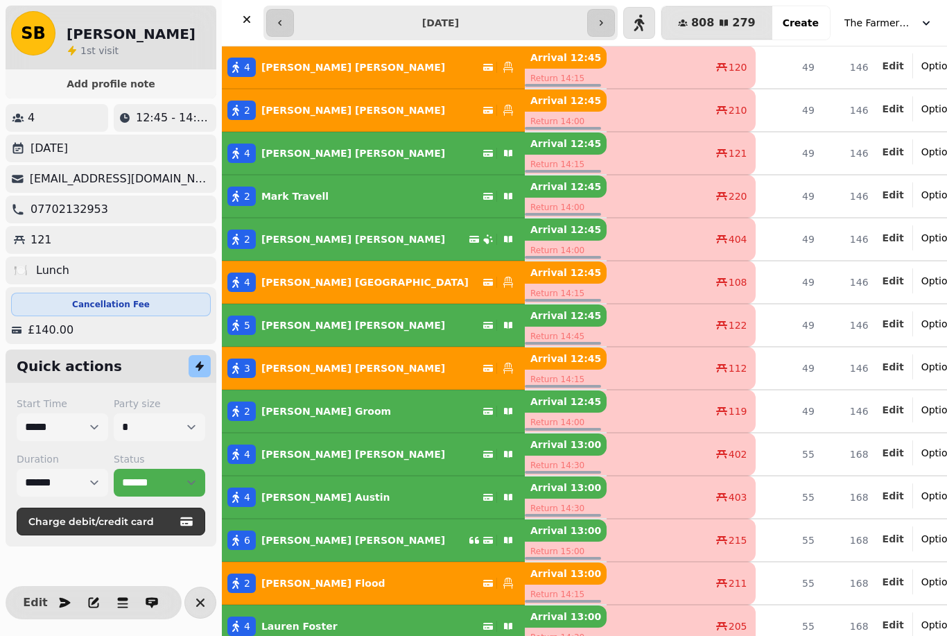
click at [254, 427] on button "2 [PERSON_NAME]" at bounding box center [373, 411] width 303 height 33
click at [276, 230] on div "[PERSON_NAME]" at bounding box center [350, 239] width 189 height 19
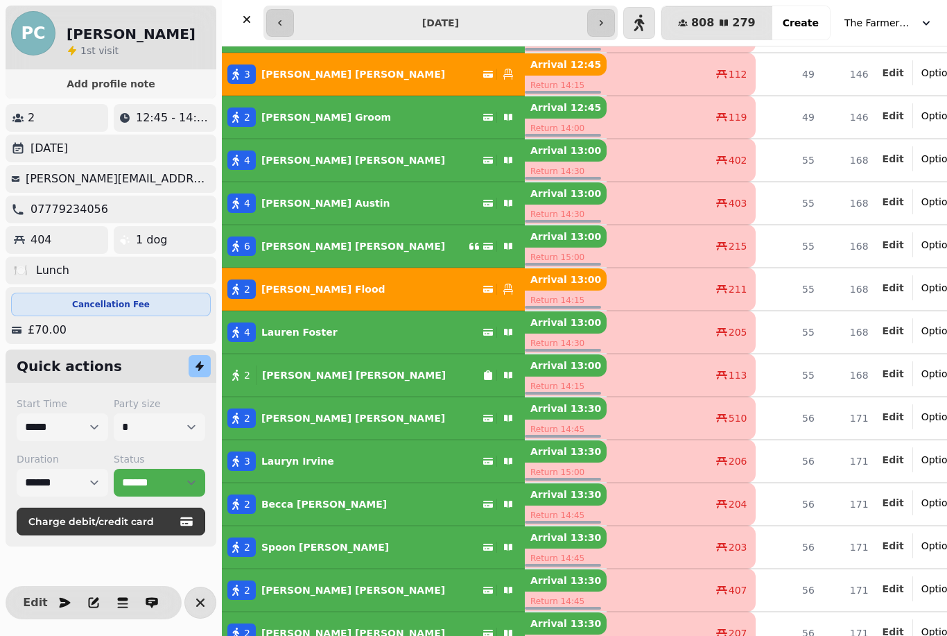
scroll to position [2051, 0]
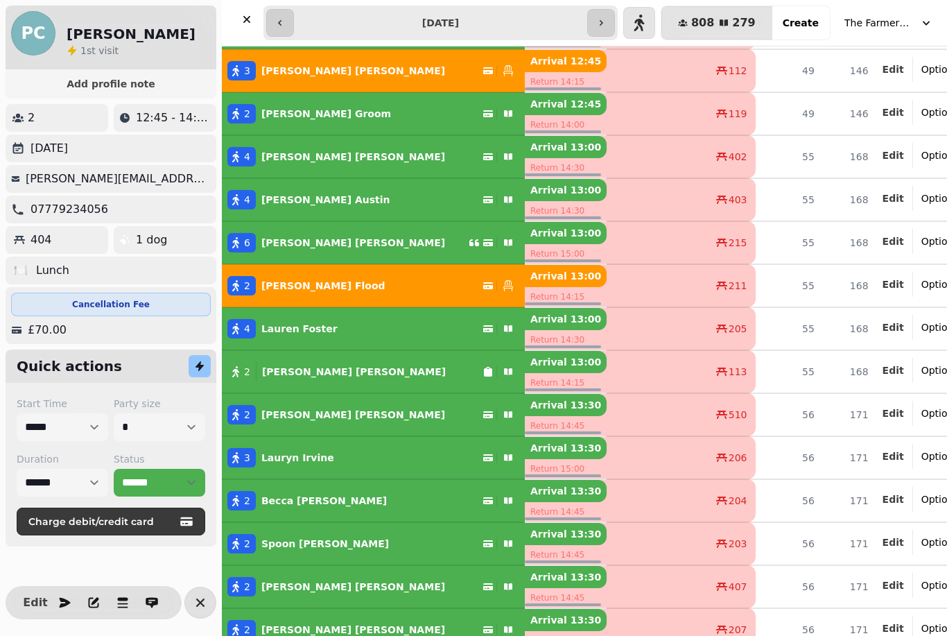
click at [245, 237] on span "6" at bounding box center [247, 243] width 6 height 14
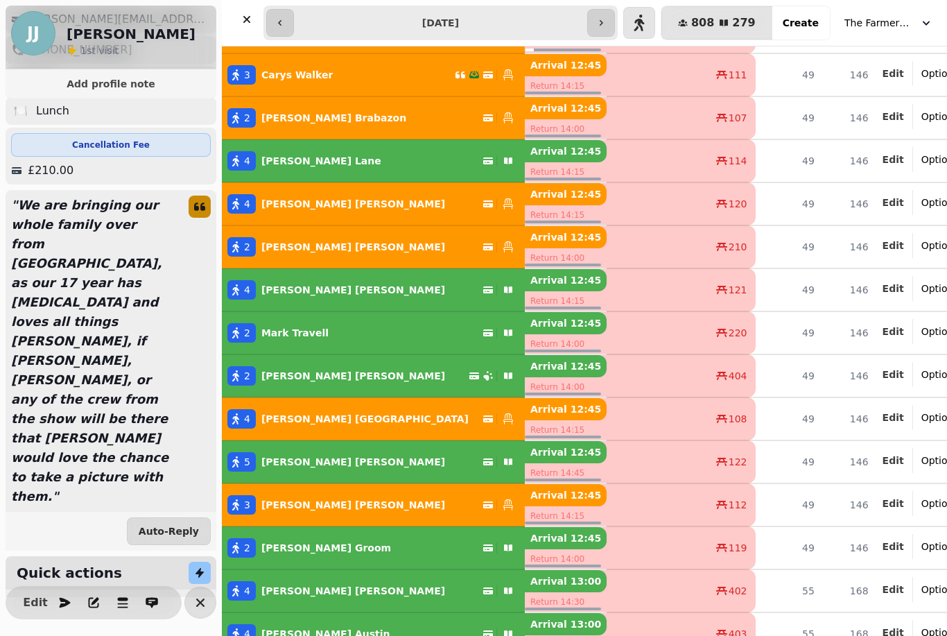
scroll to position [1618, 0]
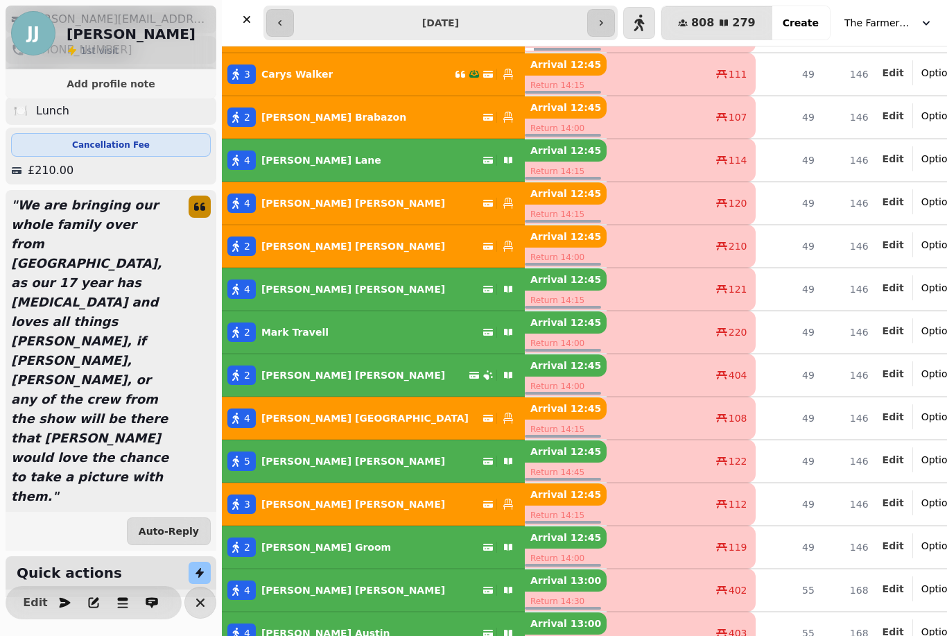
click at [399, 328] on div "2 [PERSON_NAME]" at bounding box center [352, 331] width 261 height 19
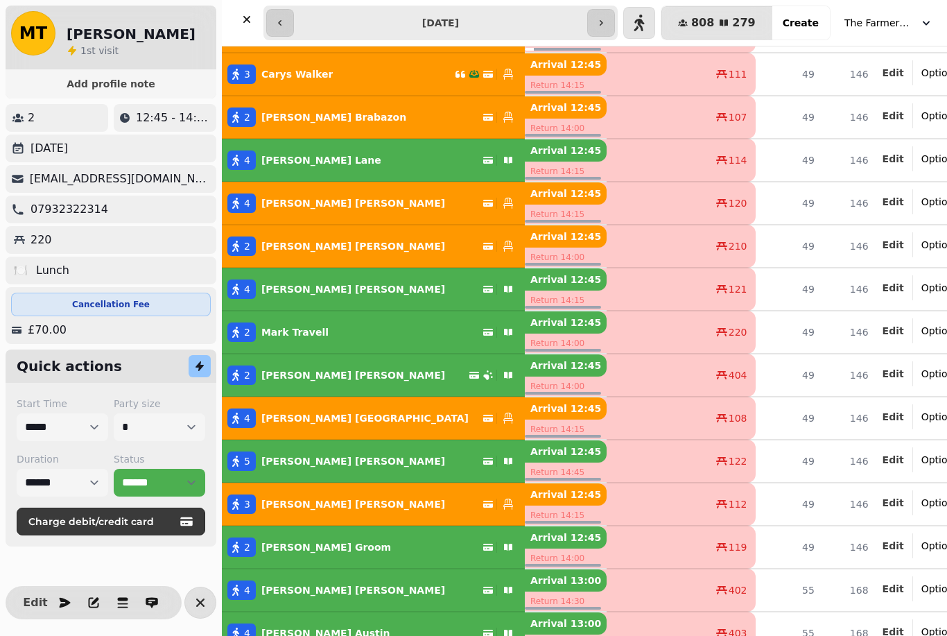
scroll to position [0, 0]
click at [430, 286] on div "4 [PERSON_NAME]" at bounding box center [352, 288] width 261 height 19
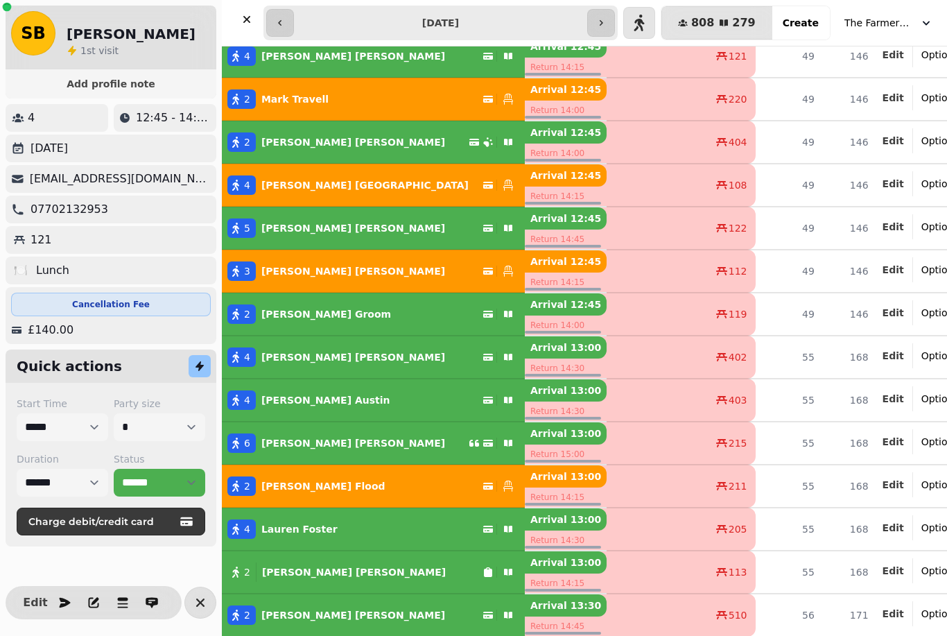
scroll to position [1876, 0]
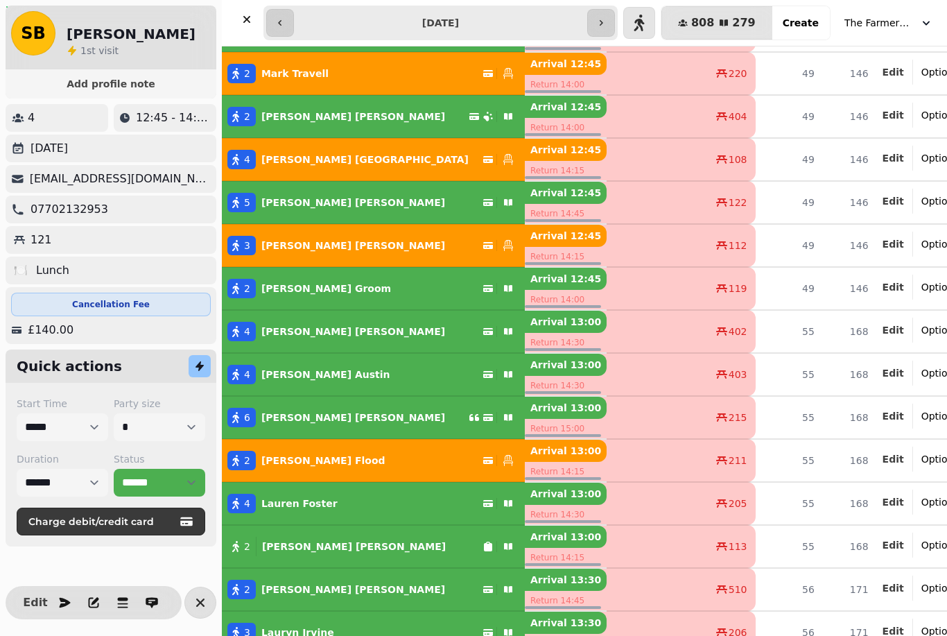
click at [281, 359] on button "4 [PERSON_NAME]" at bounding box center [373, 374] width 303 height 33
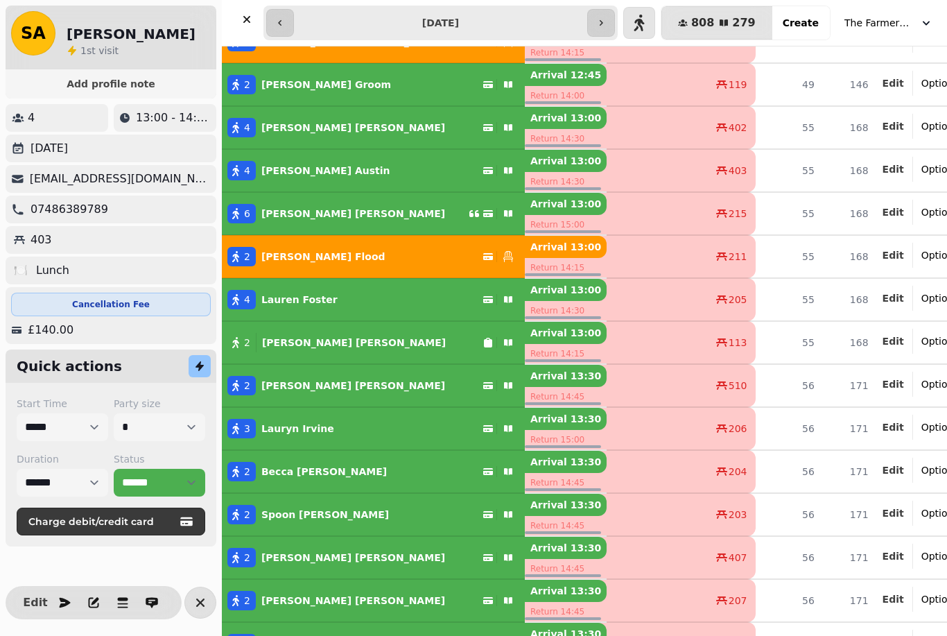
scroll to position [2081, 0]
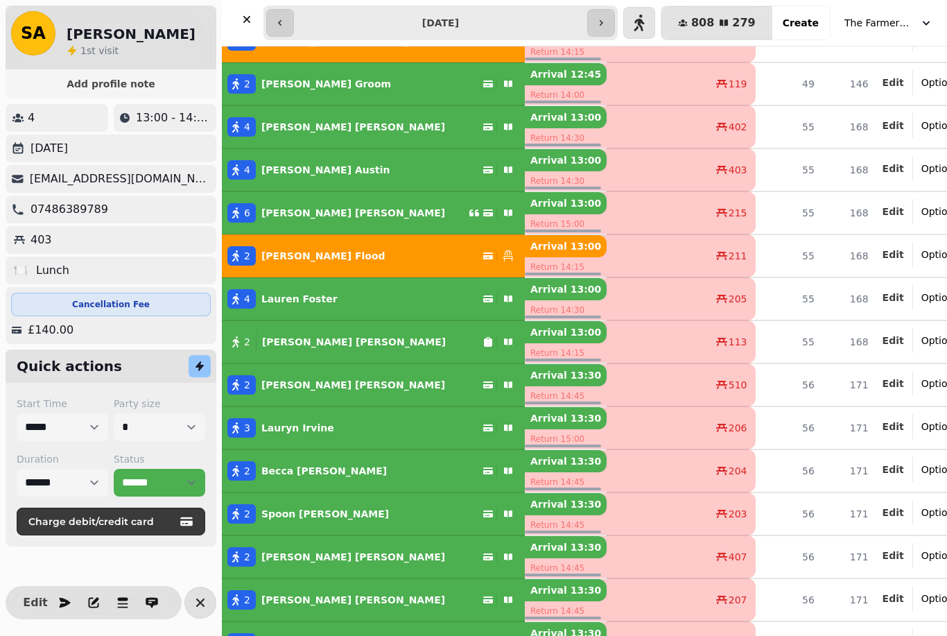
click at [411, 329] on button "2 [PERSON_NAME]" at bounding box center [373, 341] width 303 height 33
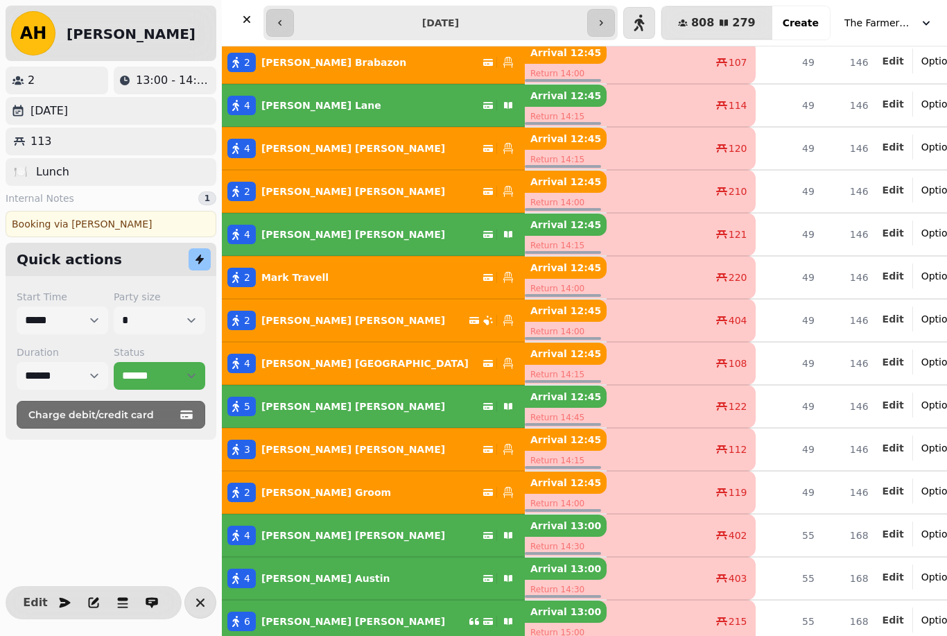
scroll to position [1642, 0]
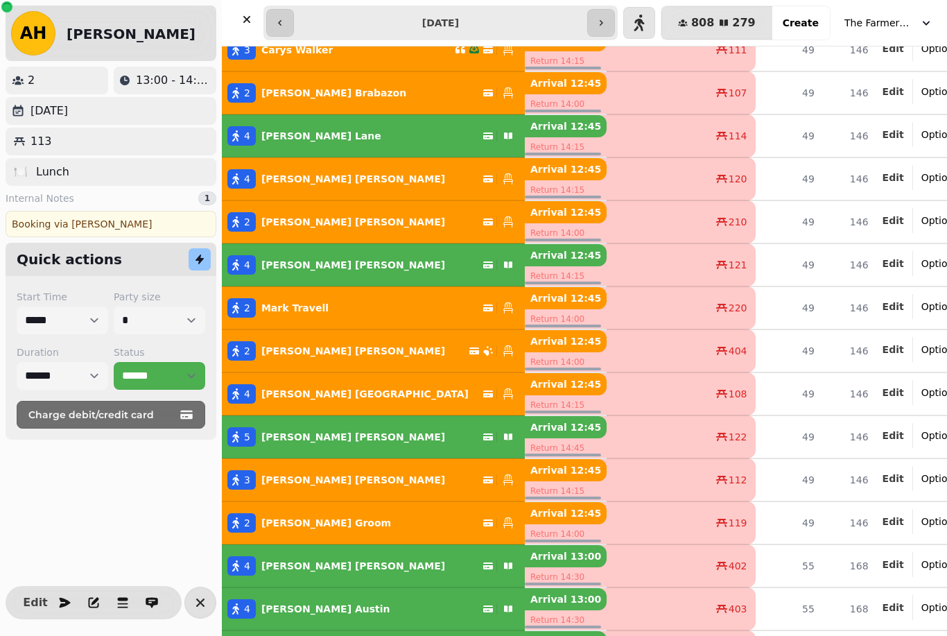
click at [297, 150] on button "[STREET_ADDRESS][PERSON_NAME]" at bounding box center [373, 135] width 303 height 33
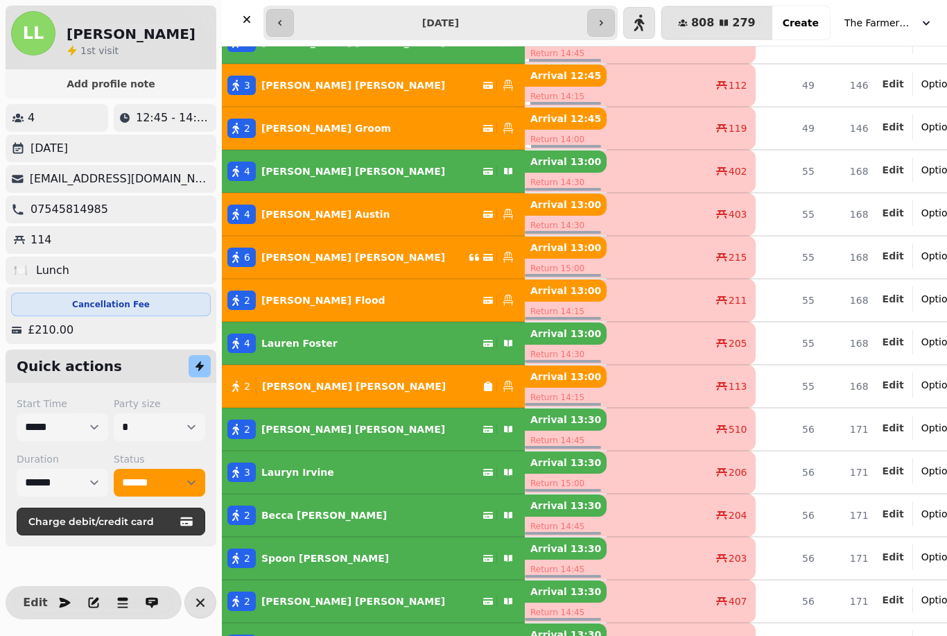
scroll to position [2039, 0]
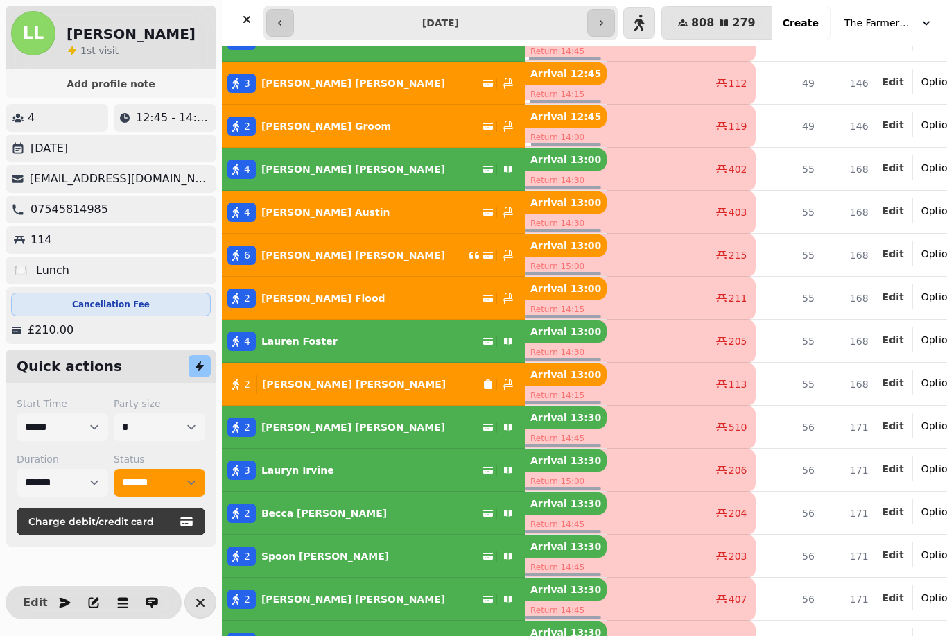
click at [410, 468] on div "3 [PERSON_NAME]" at bounding box center [352, 469] width 261 height 19
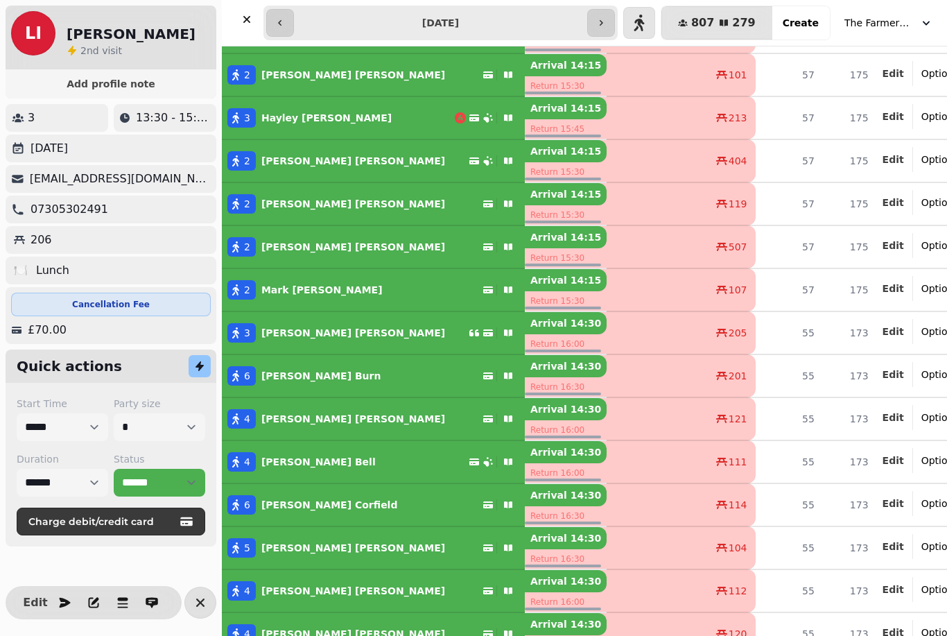
scroll to position [3956, 0]
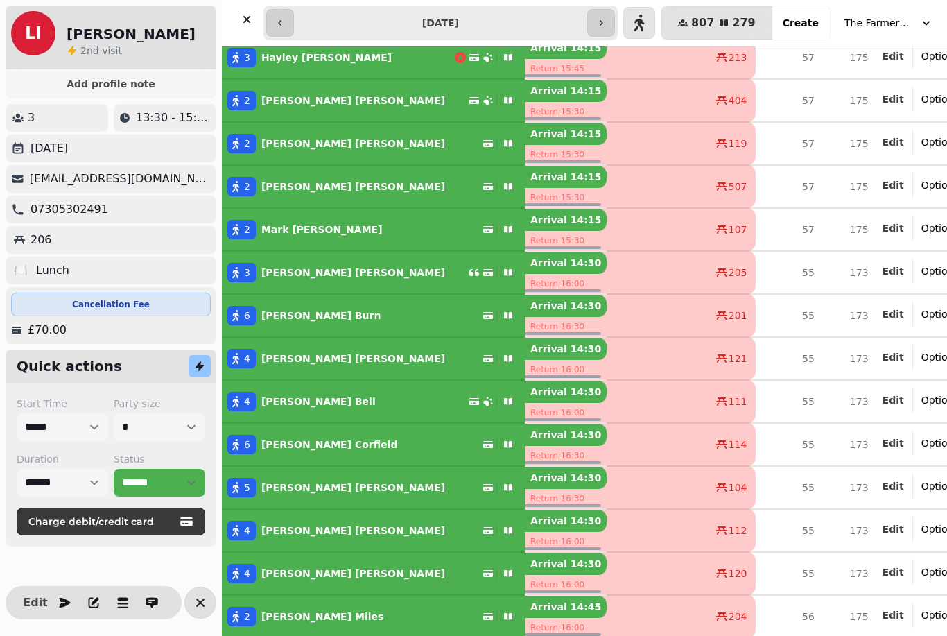
click at [251, 10] on button "button" at bounding box center [247, 20] width 28 height 28
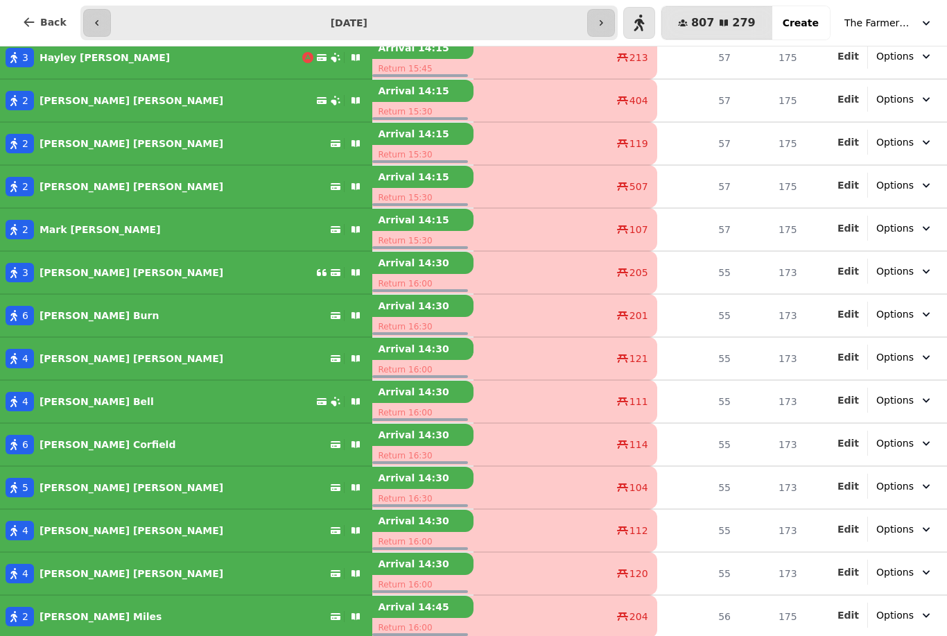
click at [30, 22] on icon "button" at bounding box center [29, 21] width 10 height 9
click at [42, 18] on span "Back" at bounding box center [53, 22] width 26 height 10
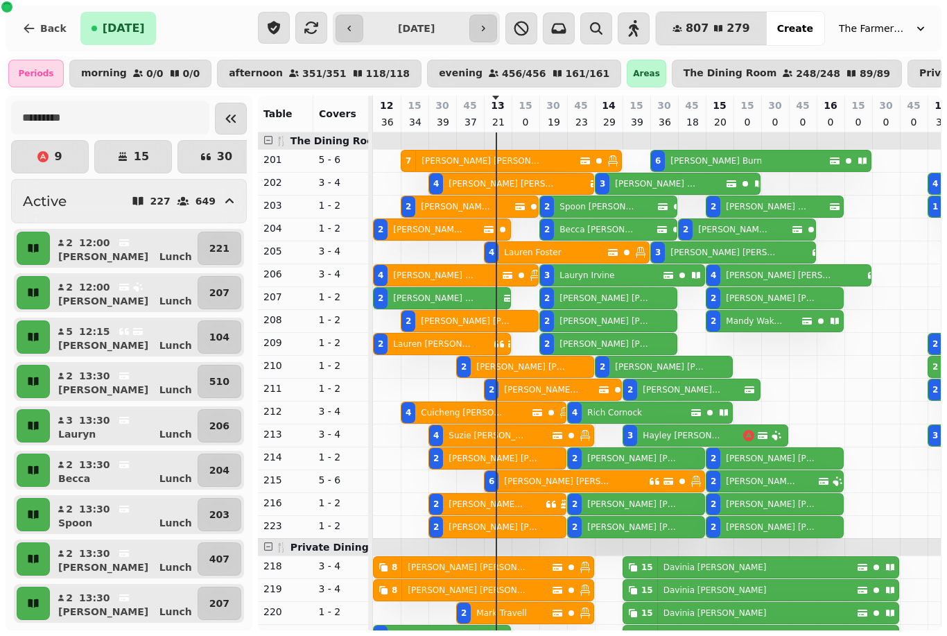
scroll to position [0, 124]
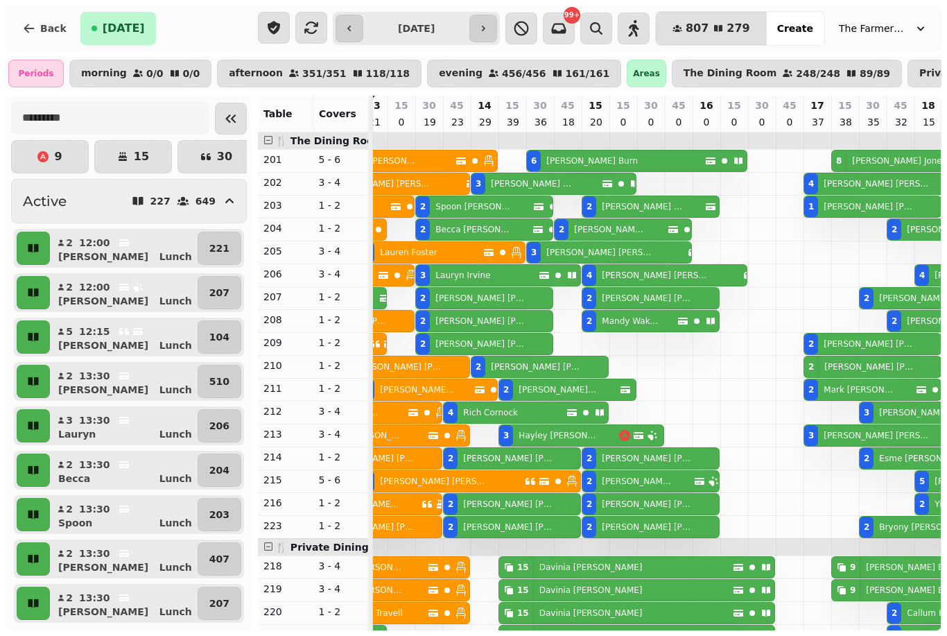
click at [605, 29] on icon "button" at bounding box center [596, 28] width 17 height 17
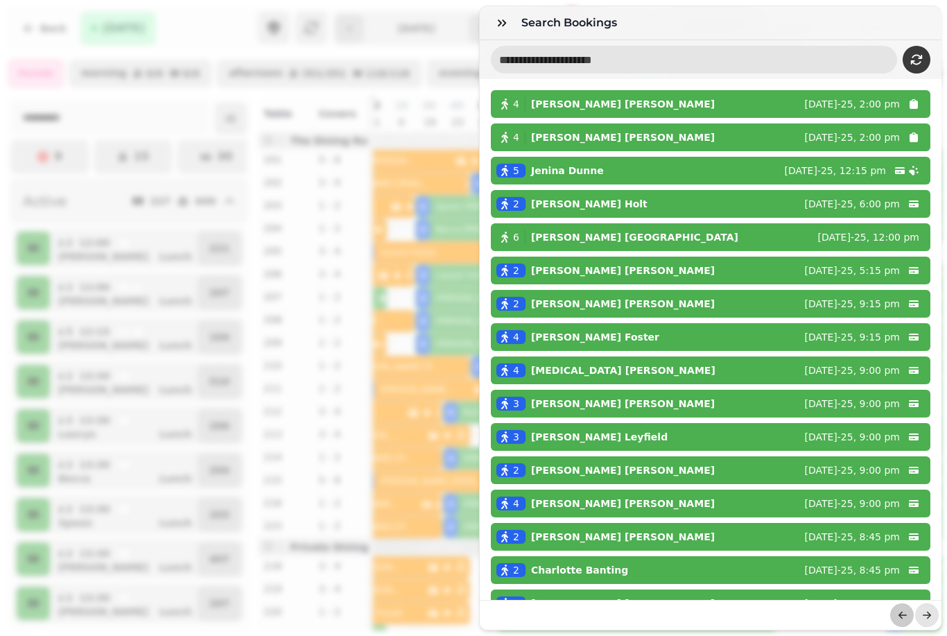
click at [623, 59] on input "text" at bounding box center [694, 60] width 406 height 28
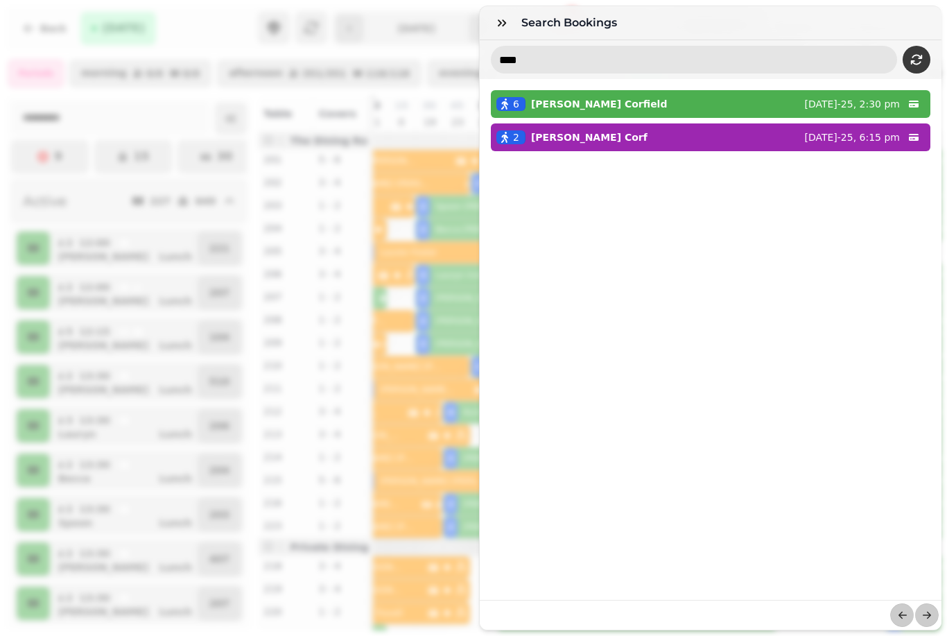
type input "****"
click at [499, 12] on button "button" at bounding box center [502, 23] width 28 height 28
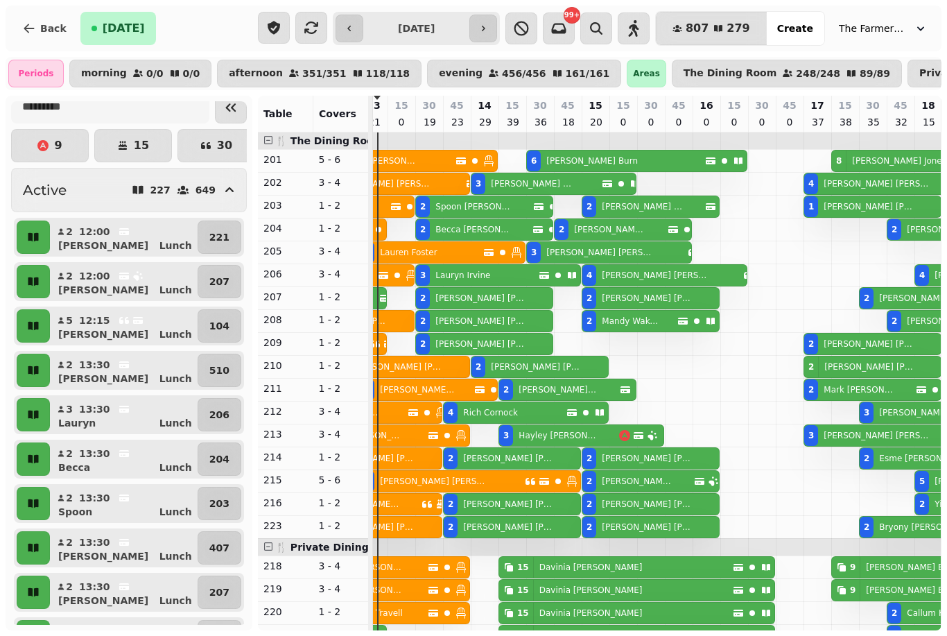
scroll to position [12, 0]
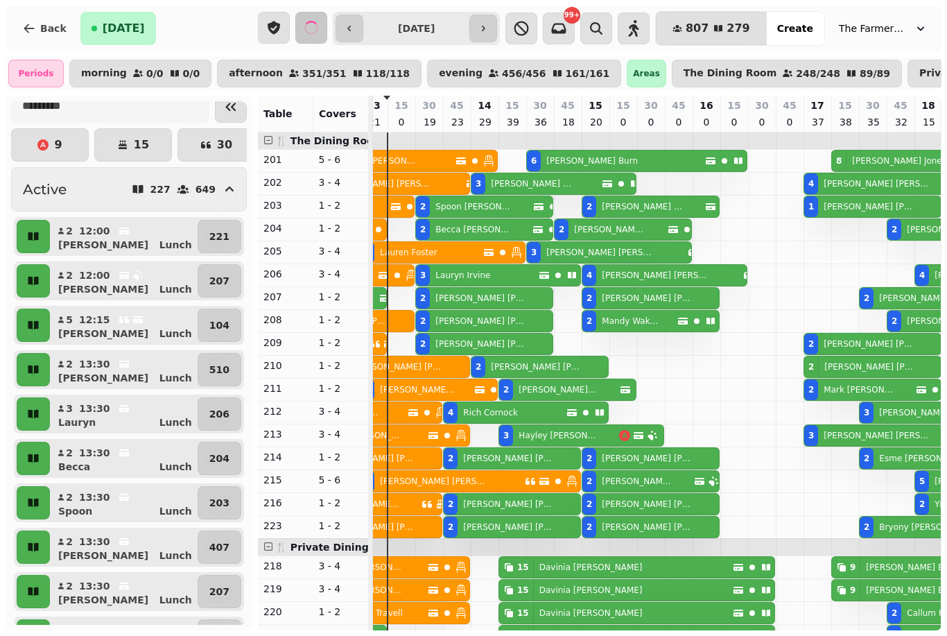
click at [922, 39] on button "The Farmers Dog" at bounding box center [883, 28] width 105 height 25
click at [917, 17] on button "The Farmers Dog" at bounding box center [883, 28] width 105 height 25
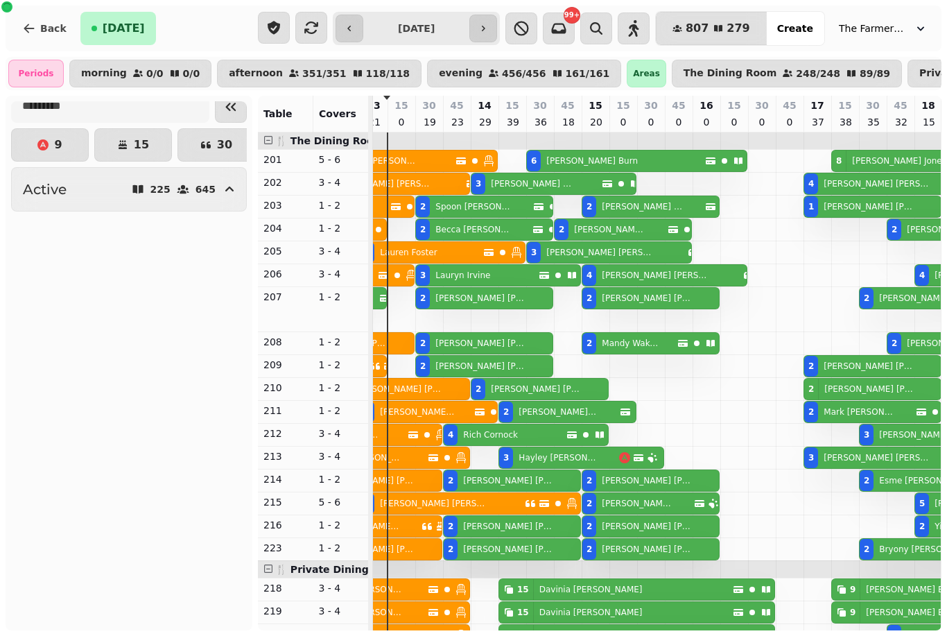
click at [919, 36] on button "The Farmers Dog" at bounding box center [883, 28] width 105 height 25
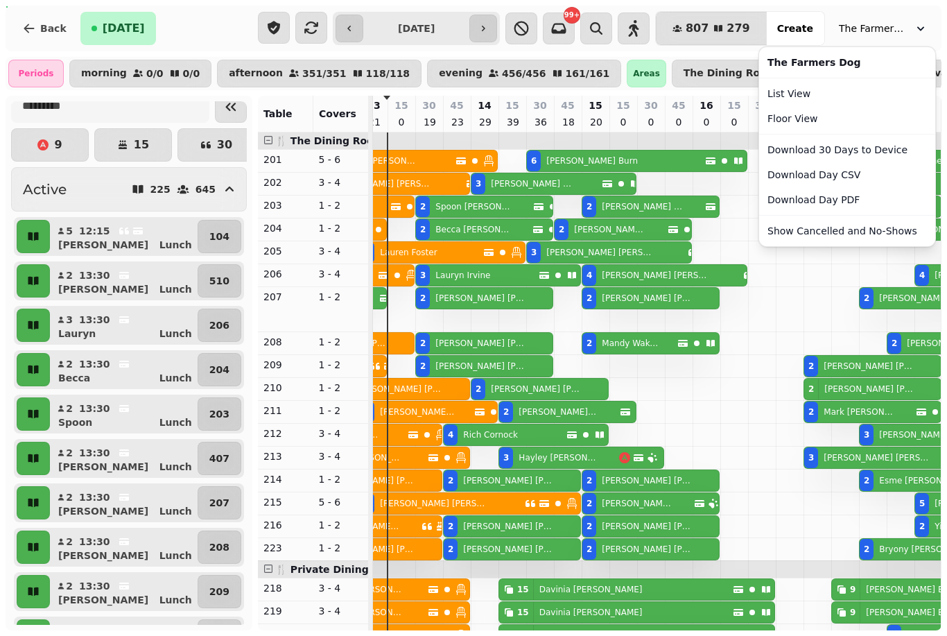
click at [791, 87] on link "List View" at bounding box center [847, 93] width 171 height 25
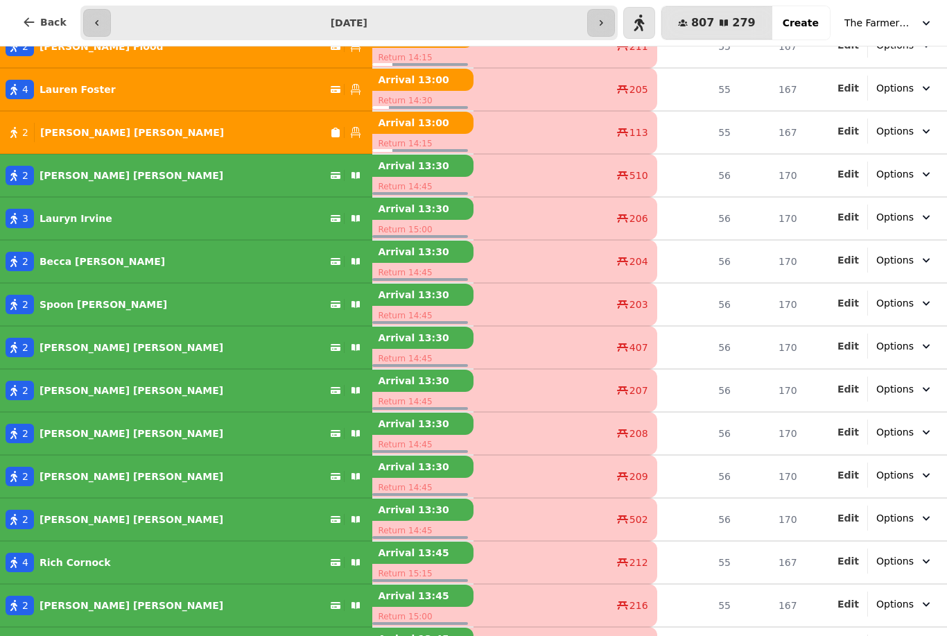
scroll to position [2296, 0]
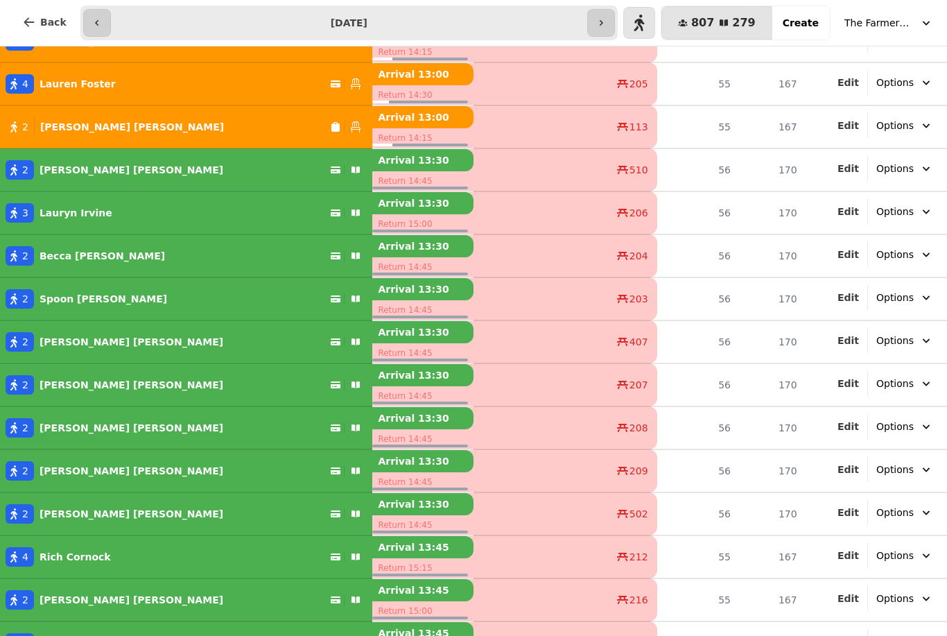
click at [62, 381] on p "[PERSON_NAME]" at bounding box center [132, 385] width 184 height 14
select select "**********"
select select "*"
select select "****"
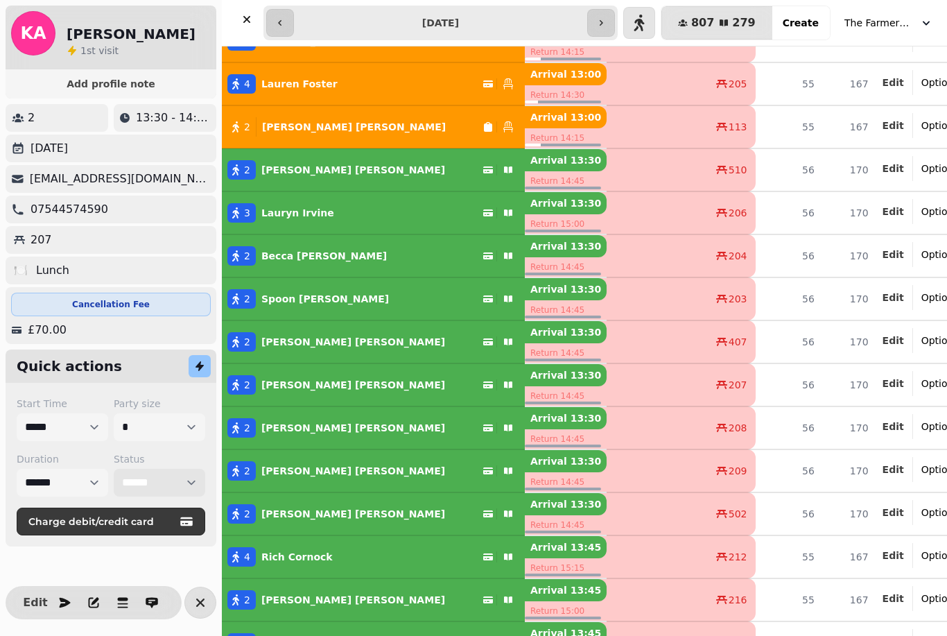
click at [154, 485] on select "**********" at bounding box center [160, 483] width 92 height 28
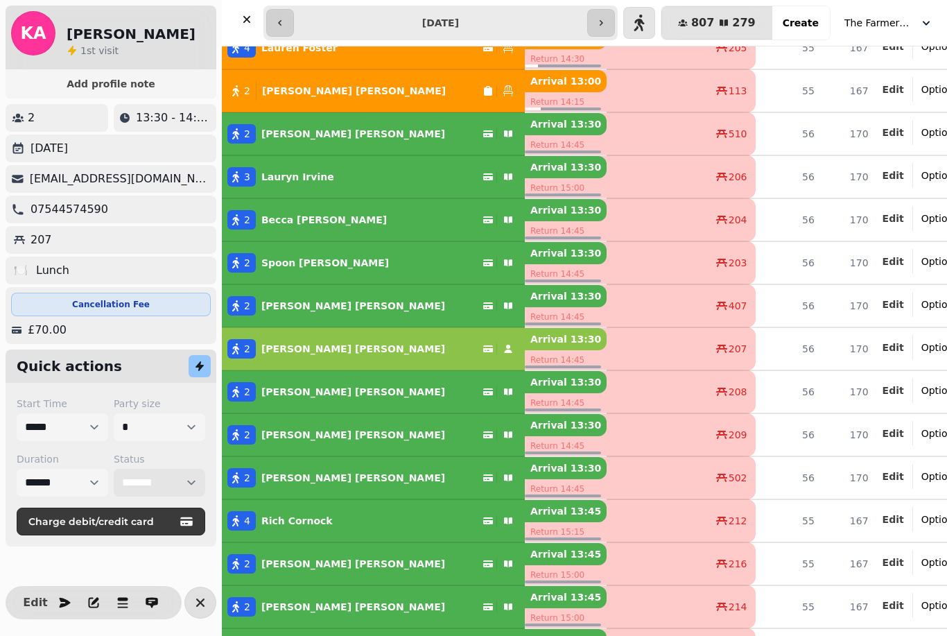
scroll to position [2330, 0]
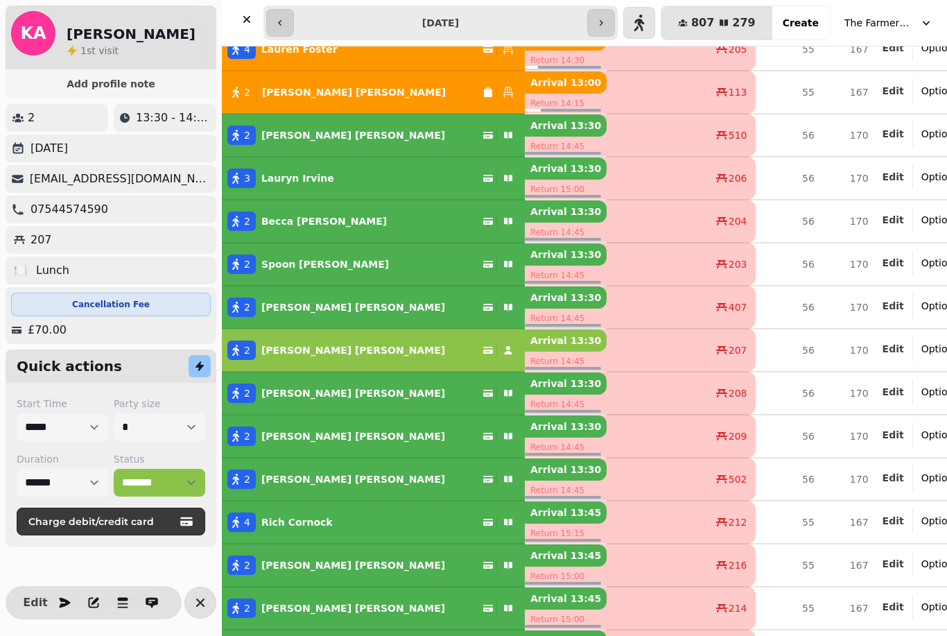
click at [354, 451] on button "2 [PERSON_NAME]" at bounding box center [373, 435] width 303 height 33
click at [134, 490] on select "**********" at bounding box center [160, 483] width 92 height 28
select select "*******"
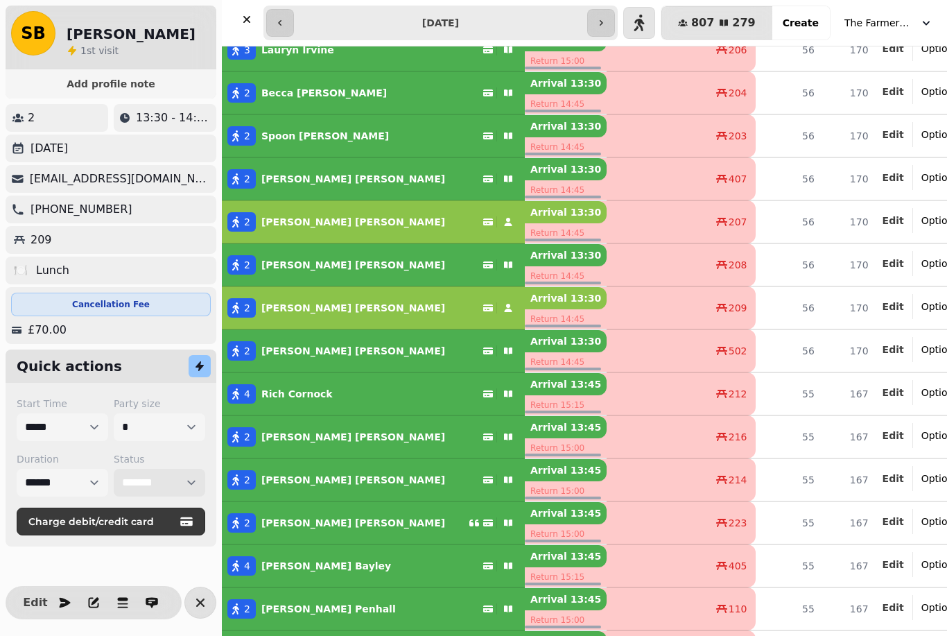
scroll to position [2457, 0]
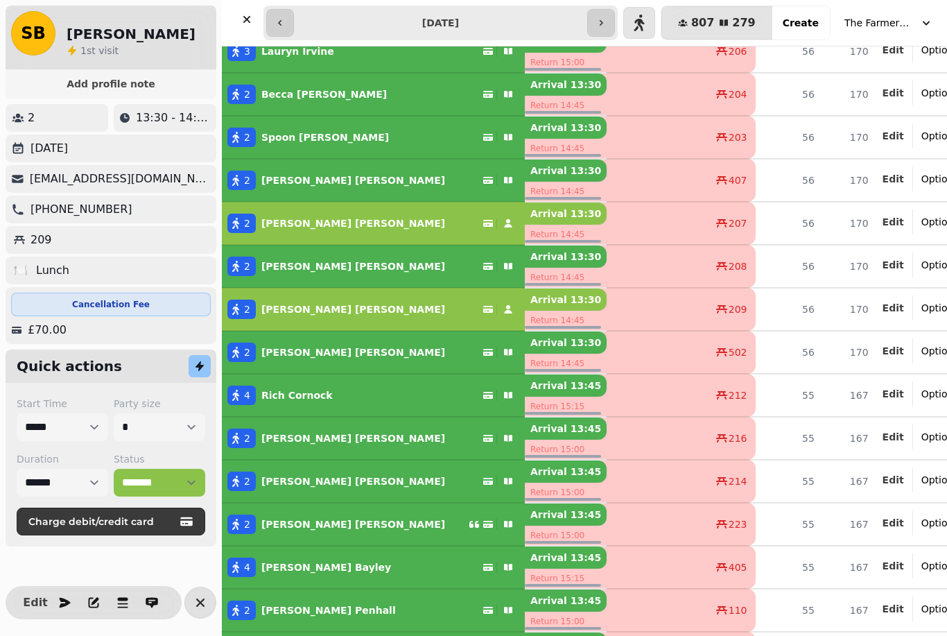
click at [386, 342] on button "2 [PERSON_NAME]" at bounding box center [373, 352] width 303 height 33
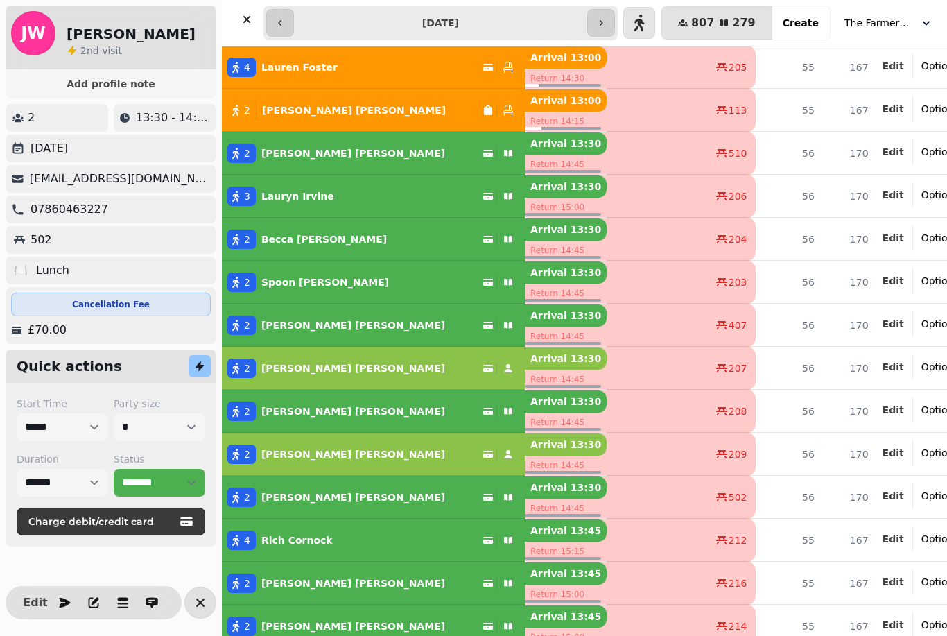
scroll to position [2310, 0]
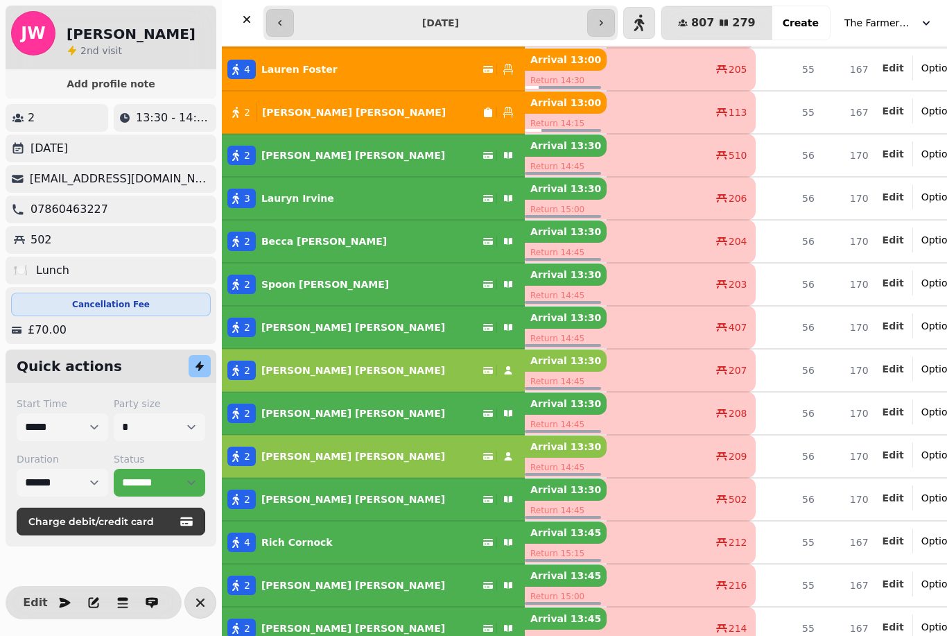
click at [388, 300] on button "2 Spoon [PERSON_NAME]" at bounding box center [373, 284] width 303 height 33
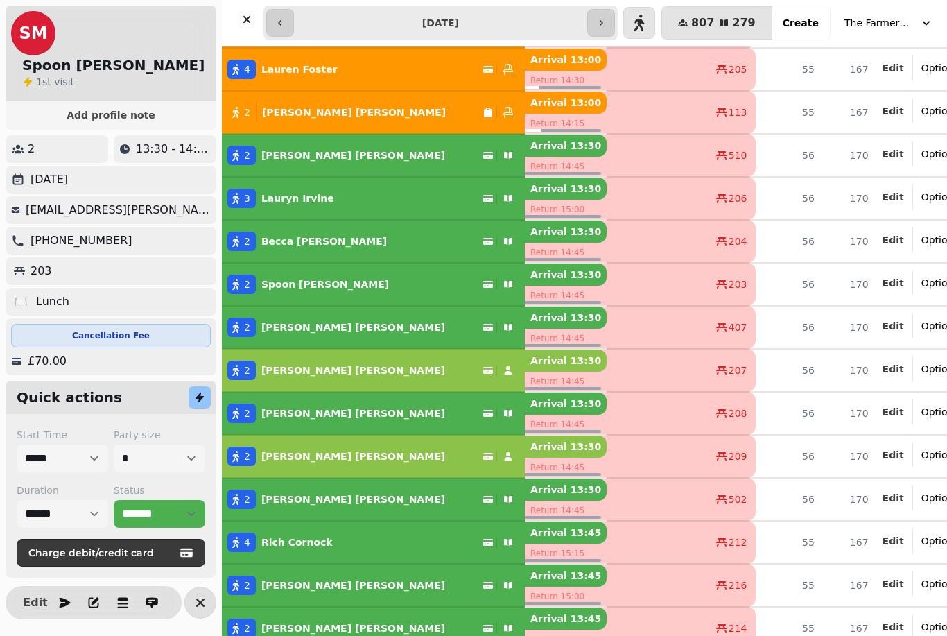
click at [399, 335] on div "2 [PERSON_NAME]" at bounding box center [352, 327] width 261 height 19
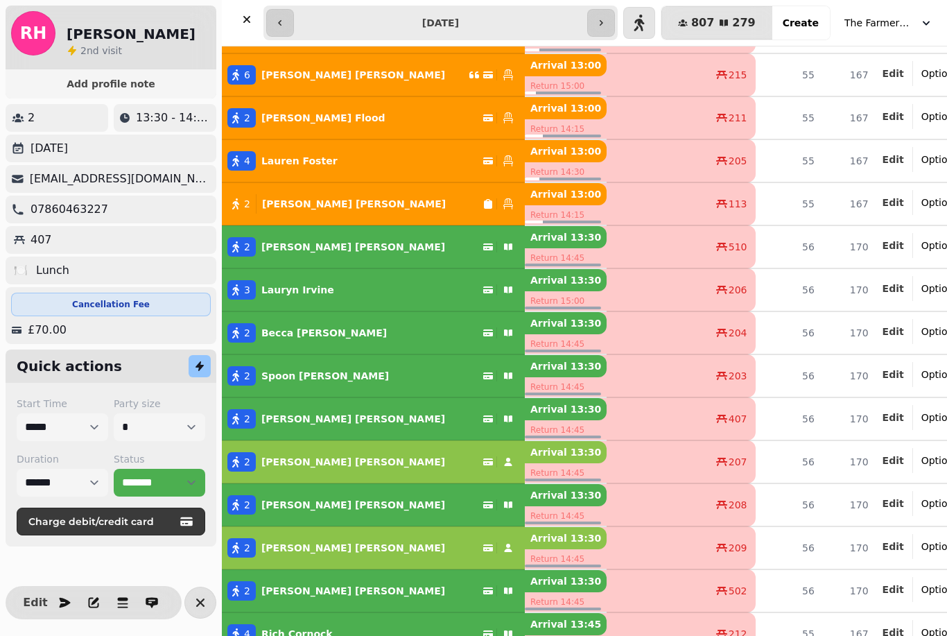
scroll to position [2213, 0]
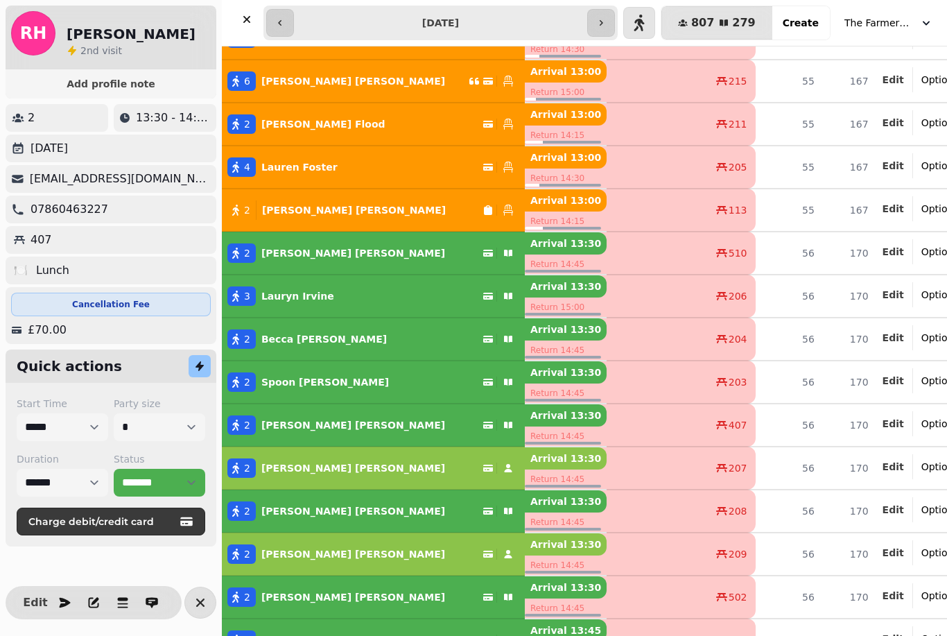
click at [281, 409] on button "2 [PERSON_NAME]" at bounding box center [373, 424] width 303 height 33
click at [277, 380] on p "Spoon [PERSON_NAME]" at bounding box center [325, 382] width 128 height 14
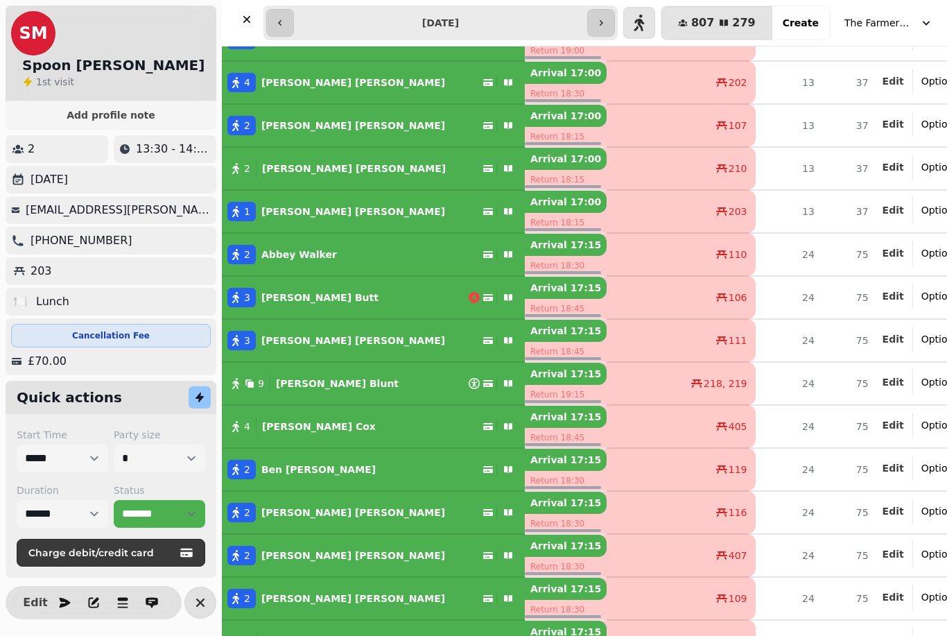
scroll to position [5378, 0]
